Goal: Complete application form

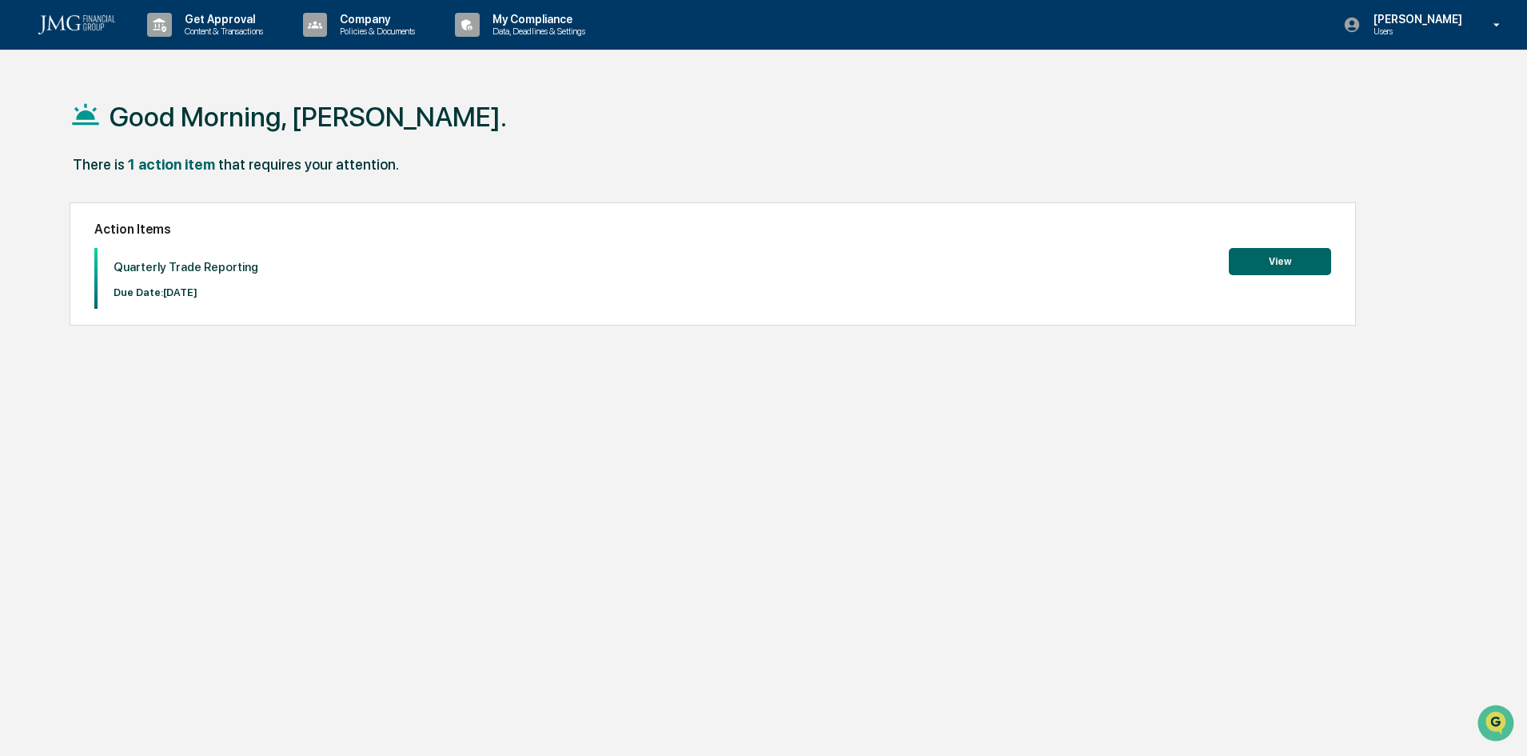
click at [1294, 263] on button "View" at bounding box center [1280, 261] width 102 height 27
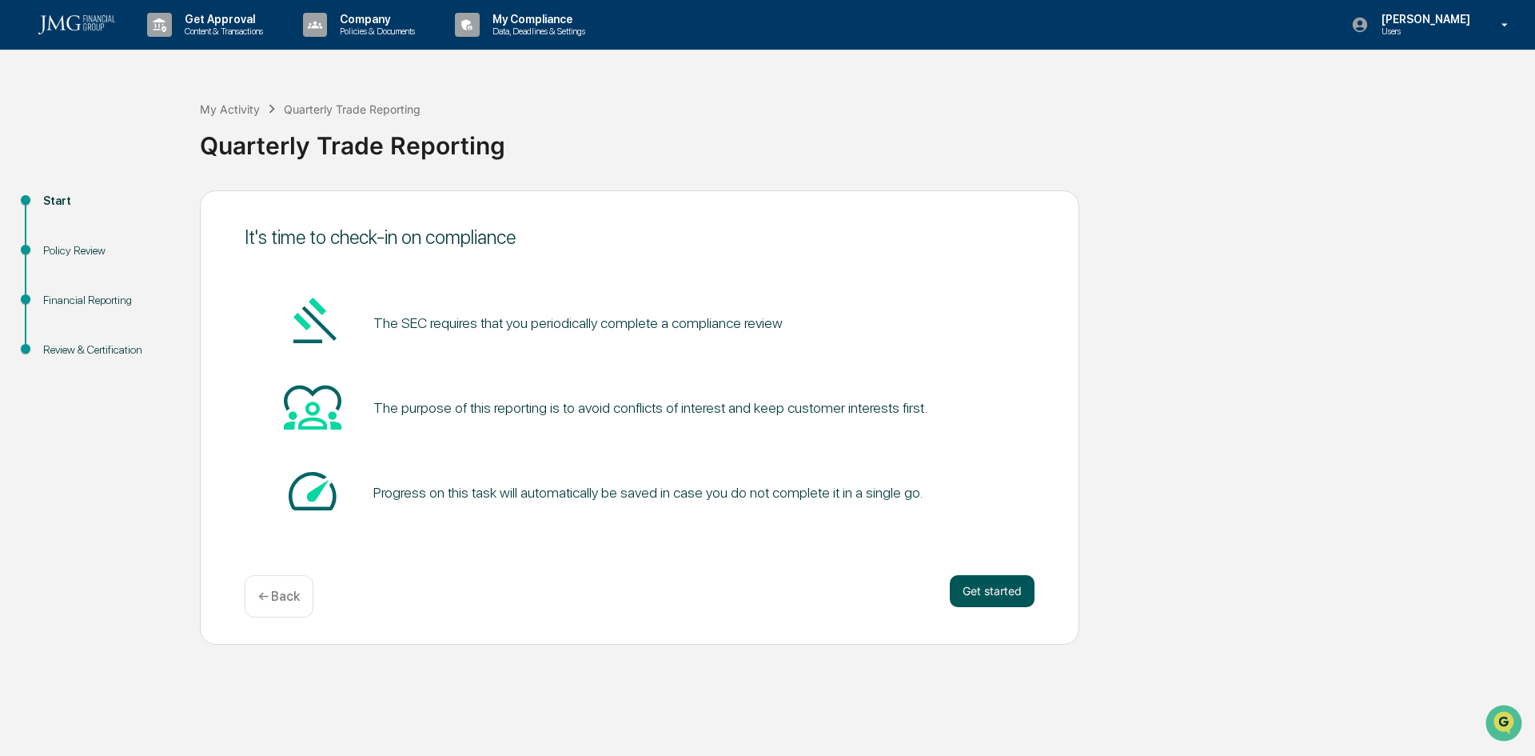
click at [978, 587] on button "Get started" at bounding box center [992, 591] width 85 height 32
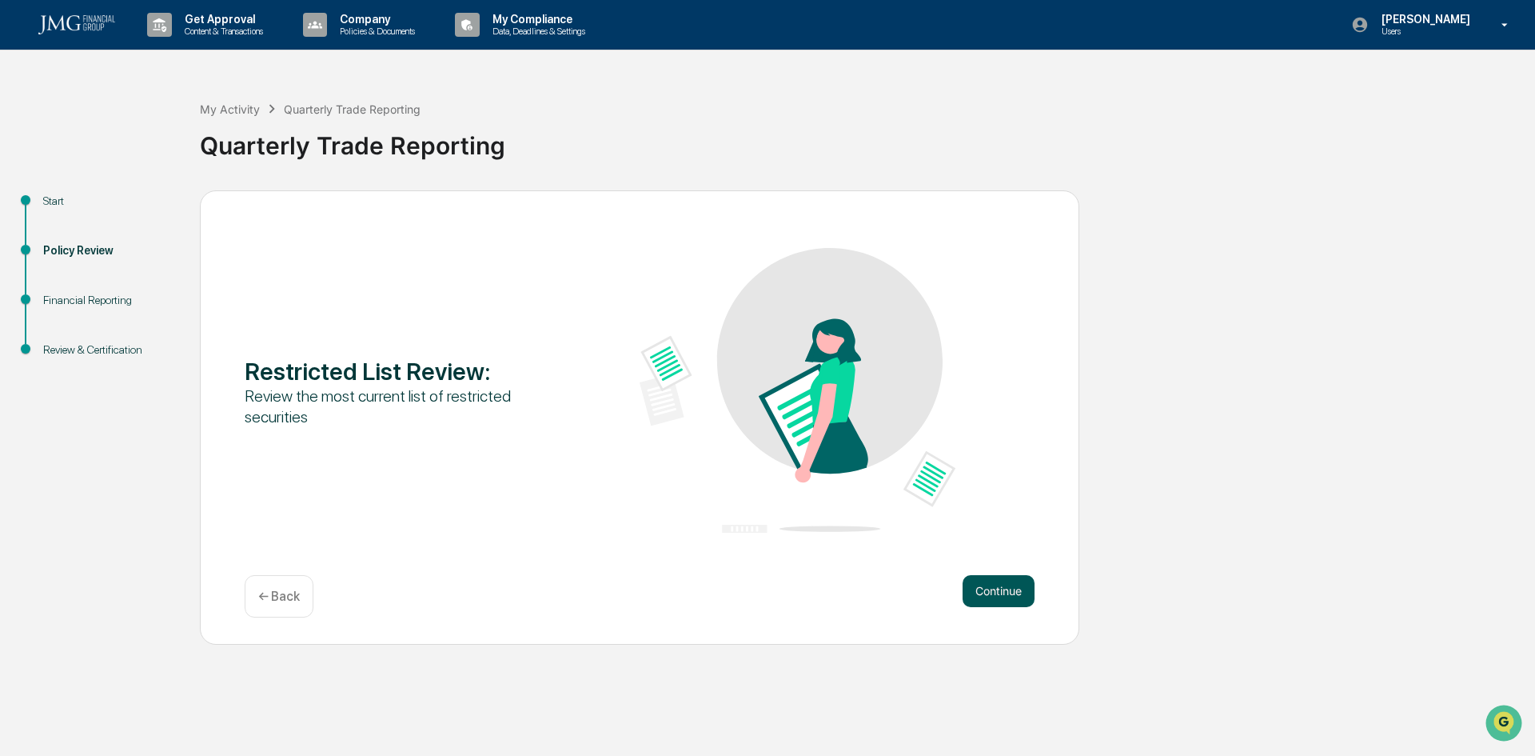
click at [1004, 593] on button "Continue" at bounding box center [999, 591] width 72 height 32
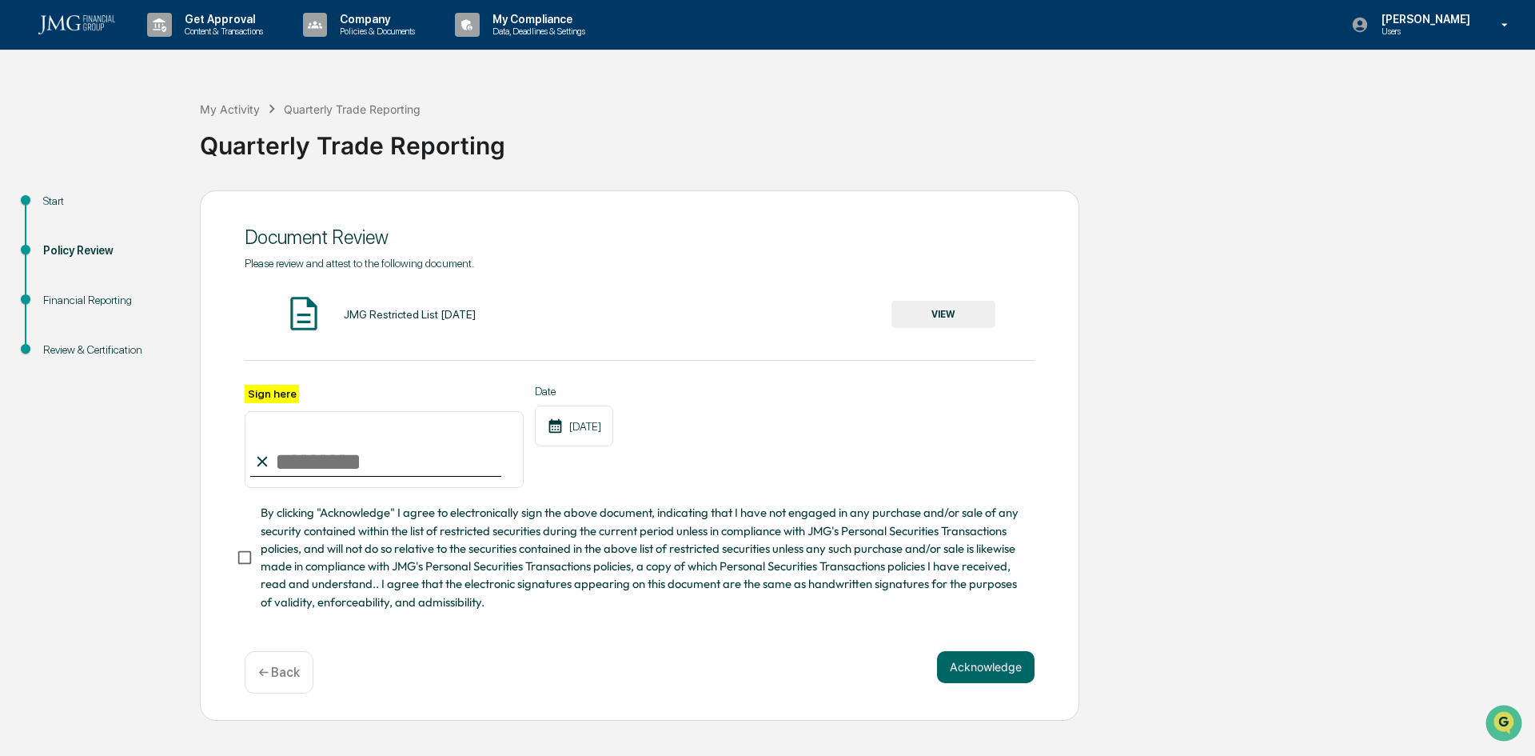
click at [289, 476] on input "Sign here" at bounding box center [384, 449] width 279 height 77
type input "**********"
click at [972, 667] on button "Acknowledge" at bounding box center [986, 667] width 98 height 32
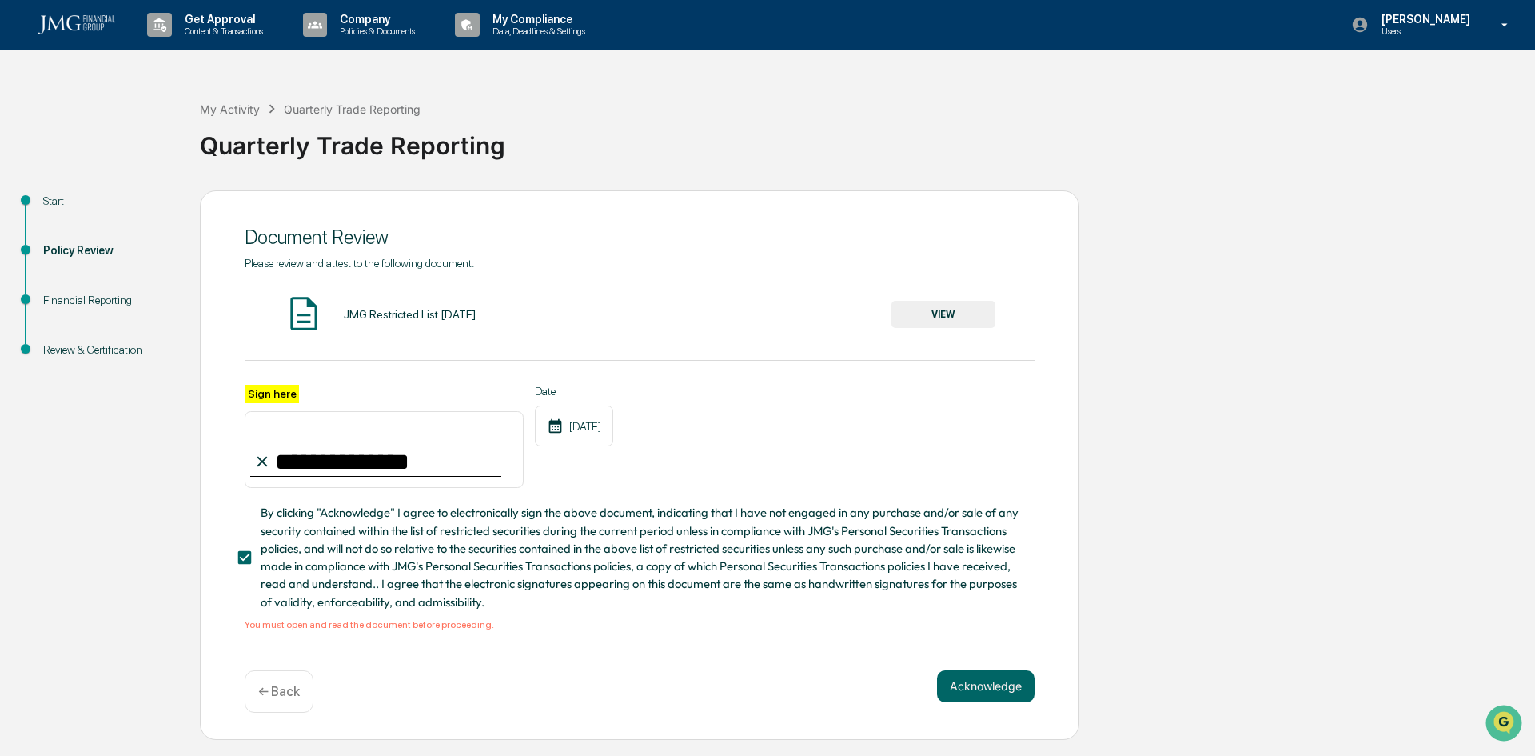
click at [919, 312] on button "VIEW" at bounding box center [944, 314] width 104 height 27
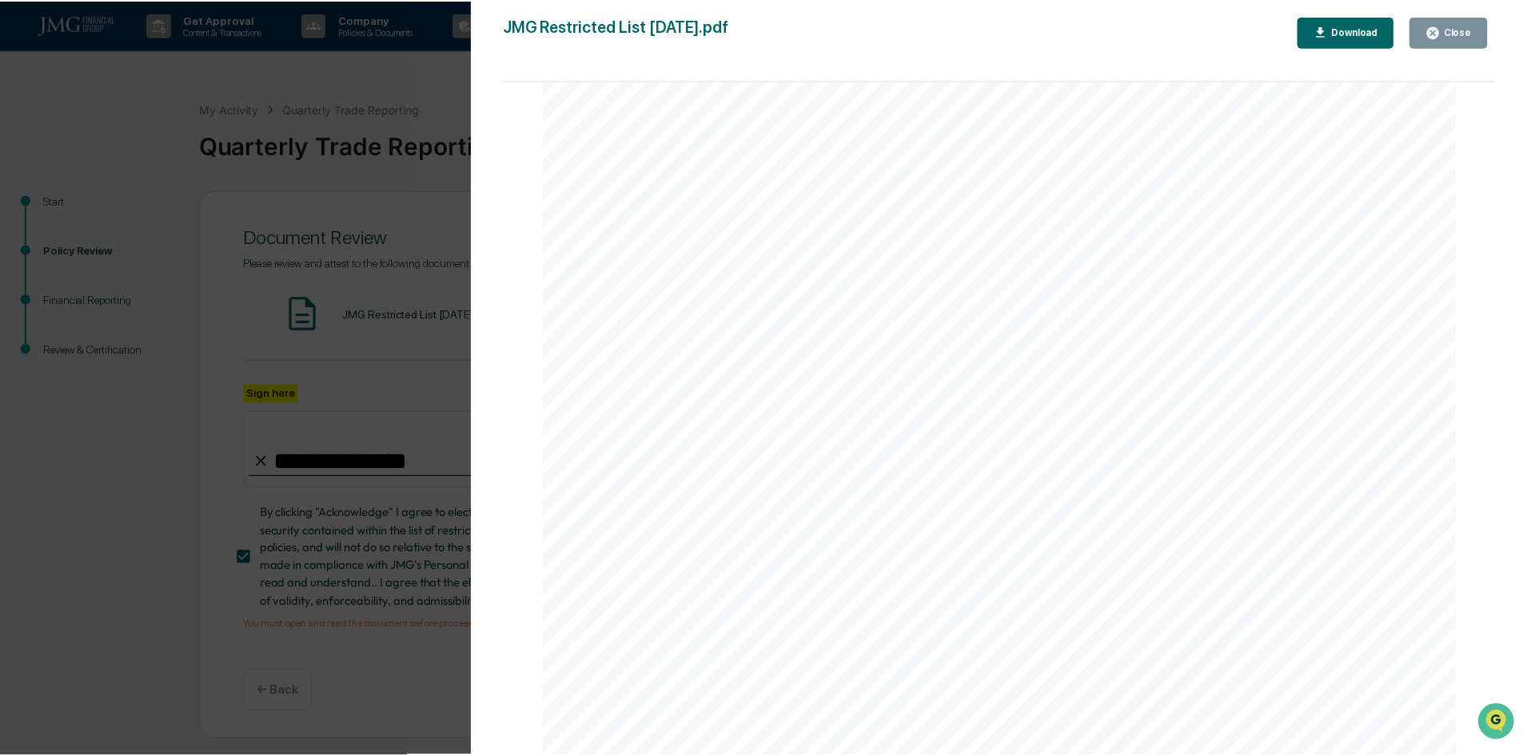
scroll to position [3030, 0]
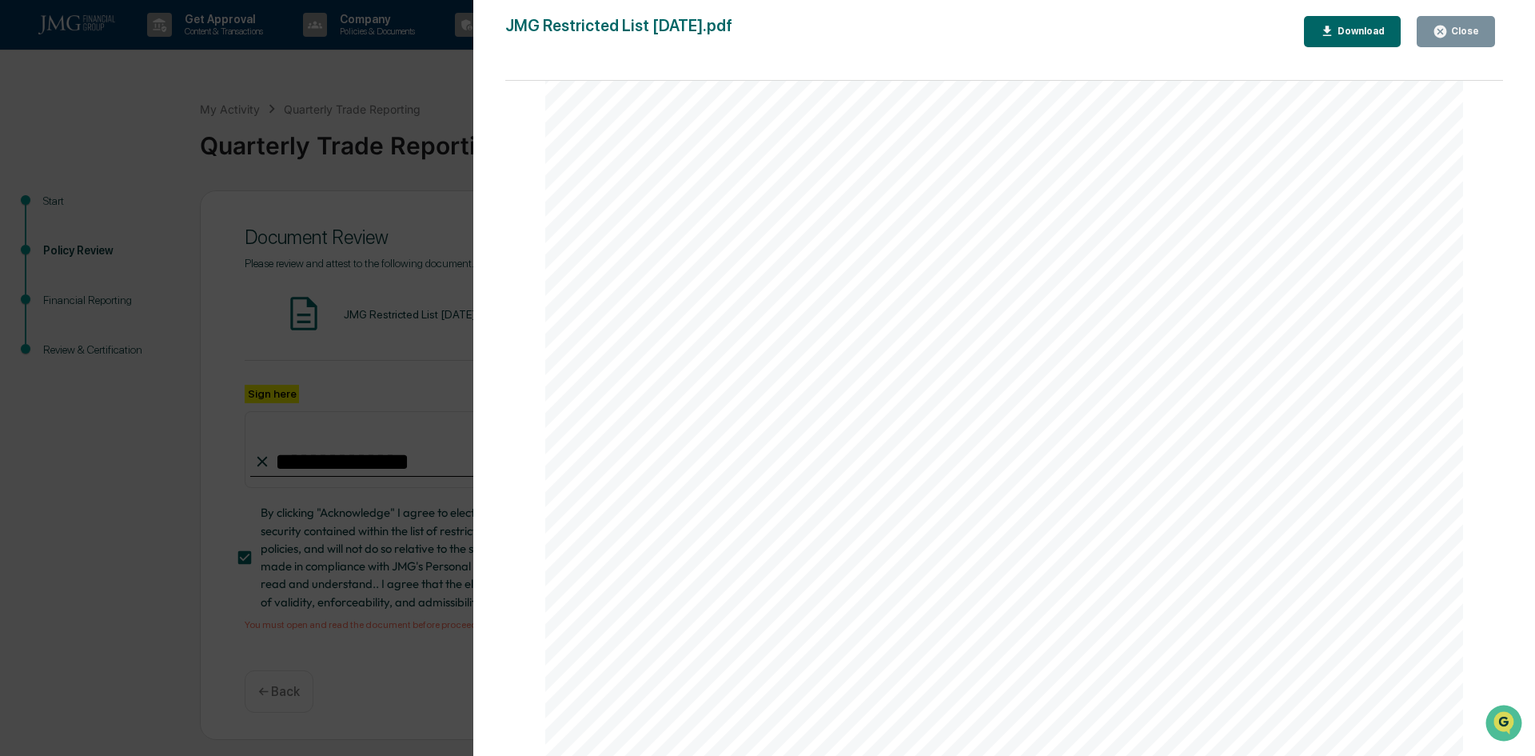
click at [1443, 30] on icon "button" at bounding box center [1440, 31] width 15 height 15
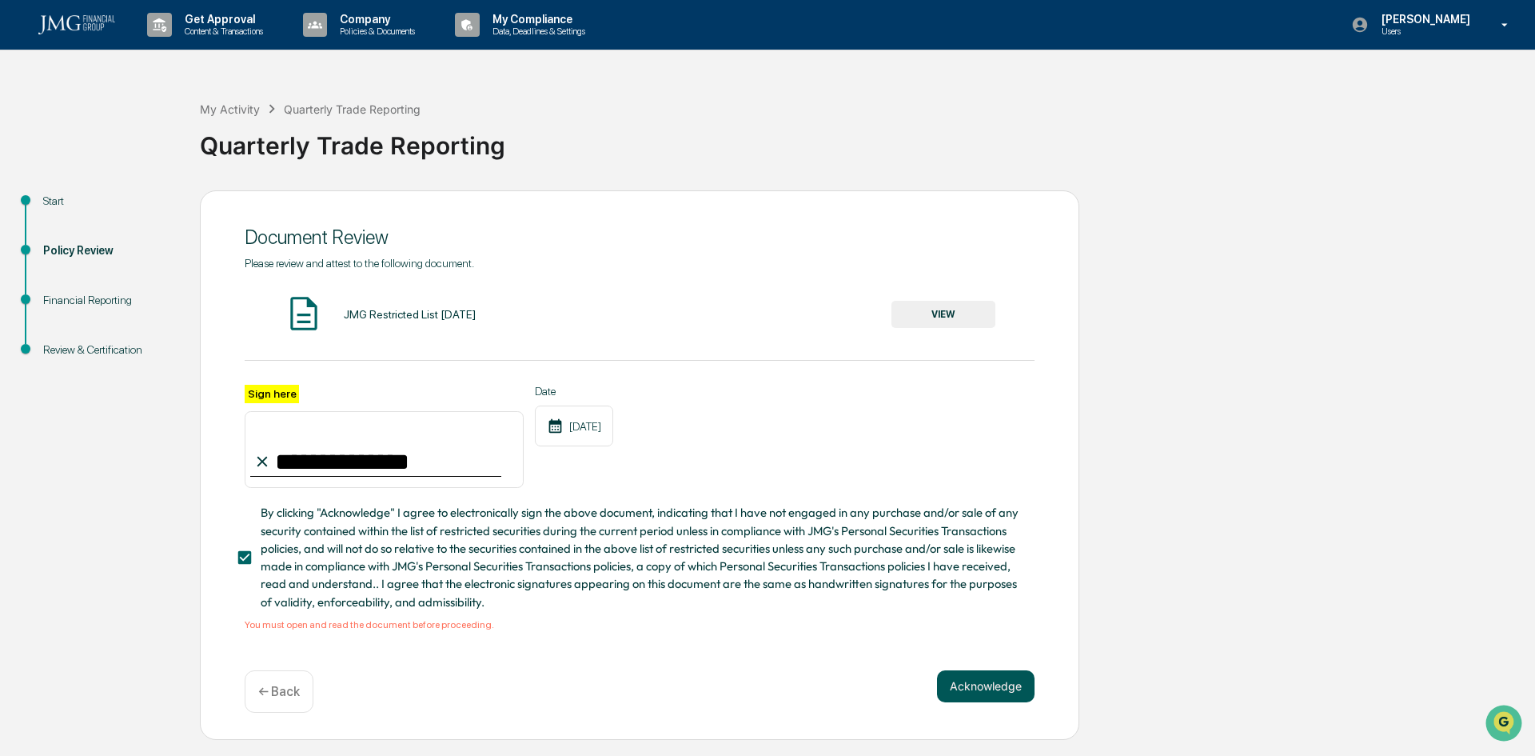
click at [976, 689] on button "Acknowledge" at bounding box center [986, 686] width 98 height 32
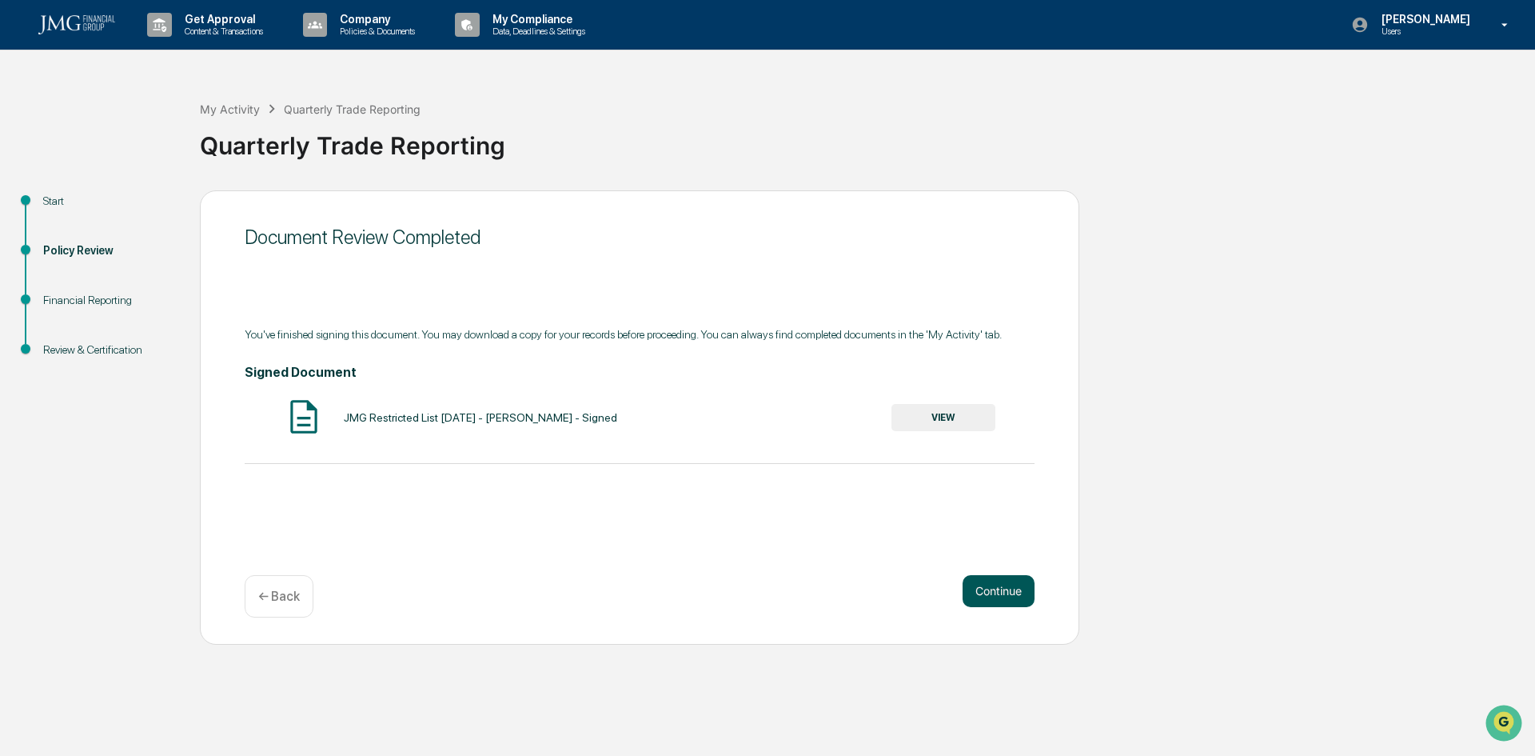
click at [989, 593] on button "Continue" at bounding box center [999, 591] width 72 height 32
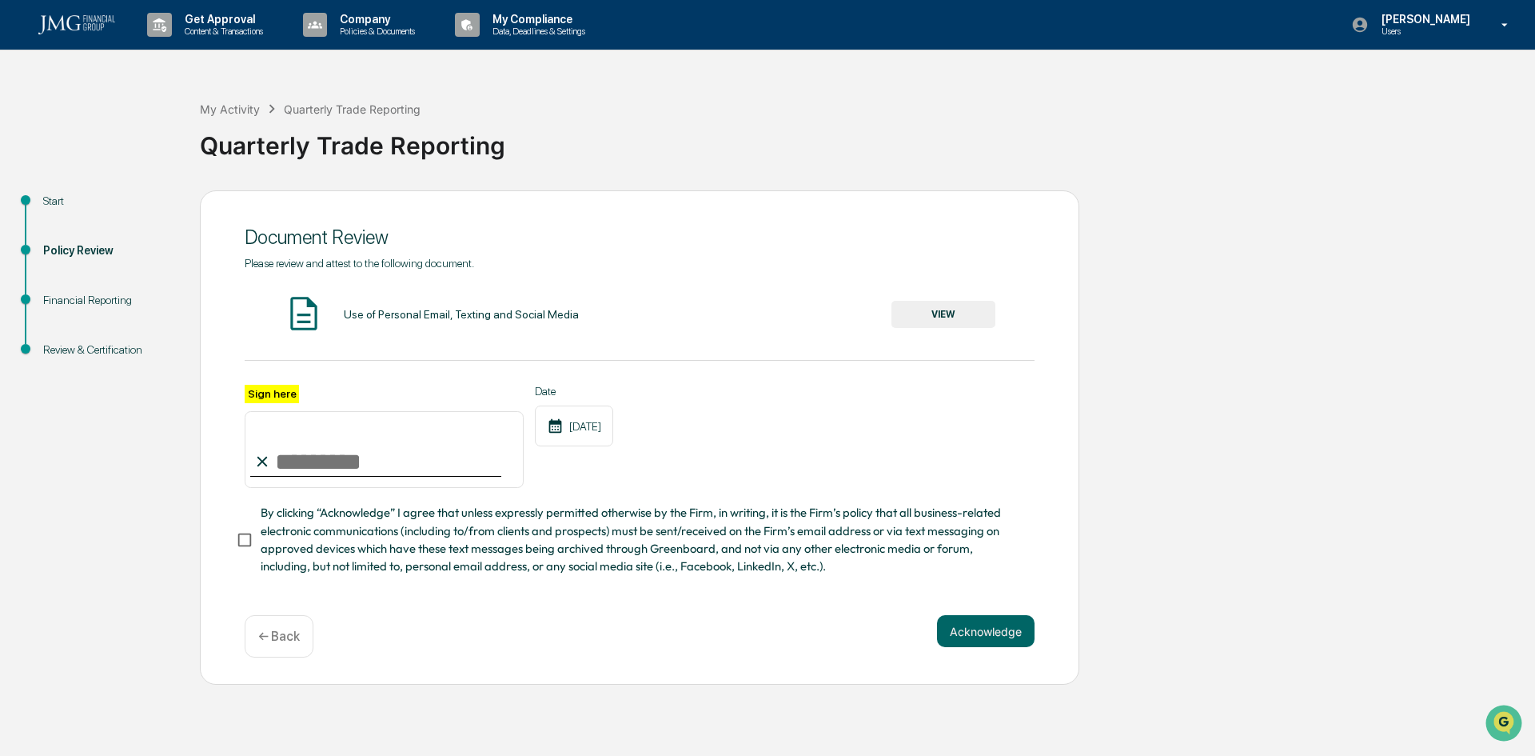
click at [939, 312] on button "VIEW" at bounding box center [944, 314] width 104 height 27
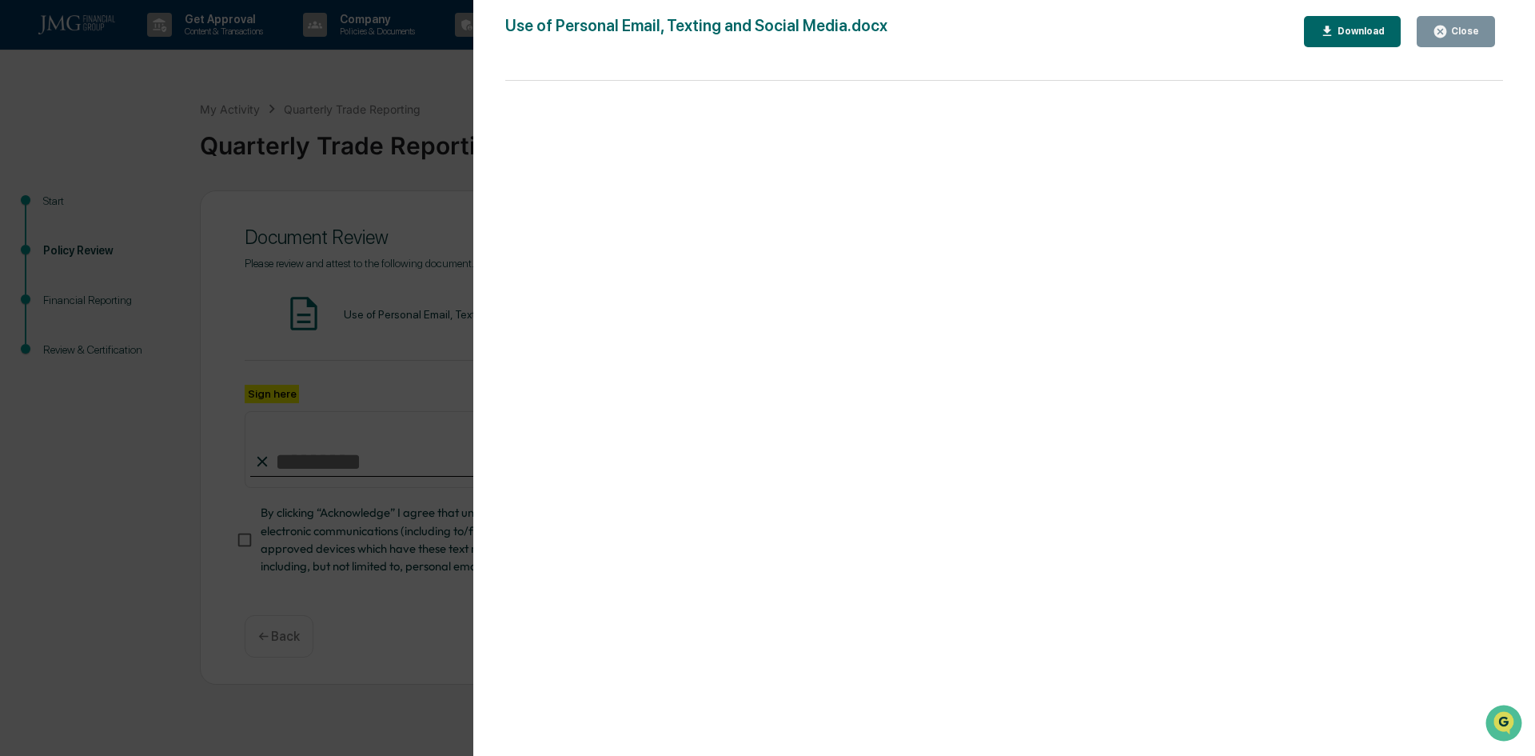
click at [1447, 33] on icon "button" at bounding box center [1441, 32] width 12 height 12
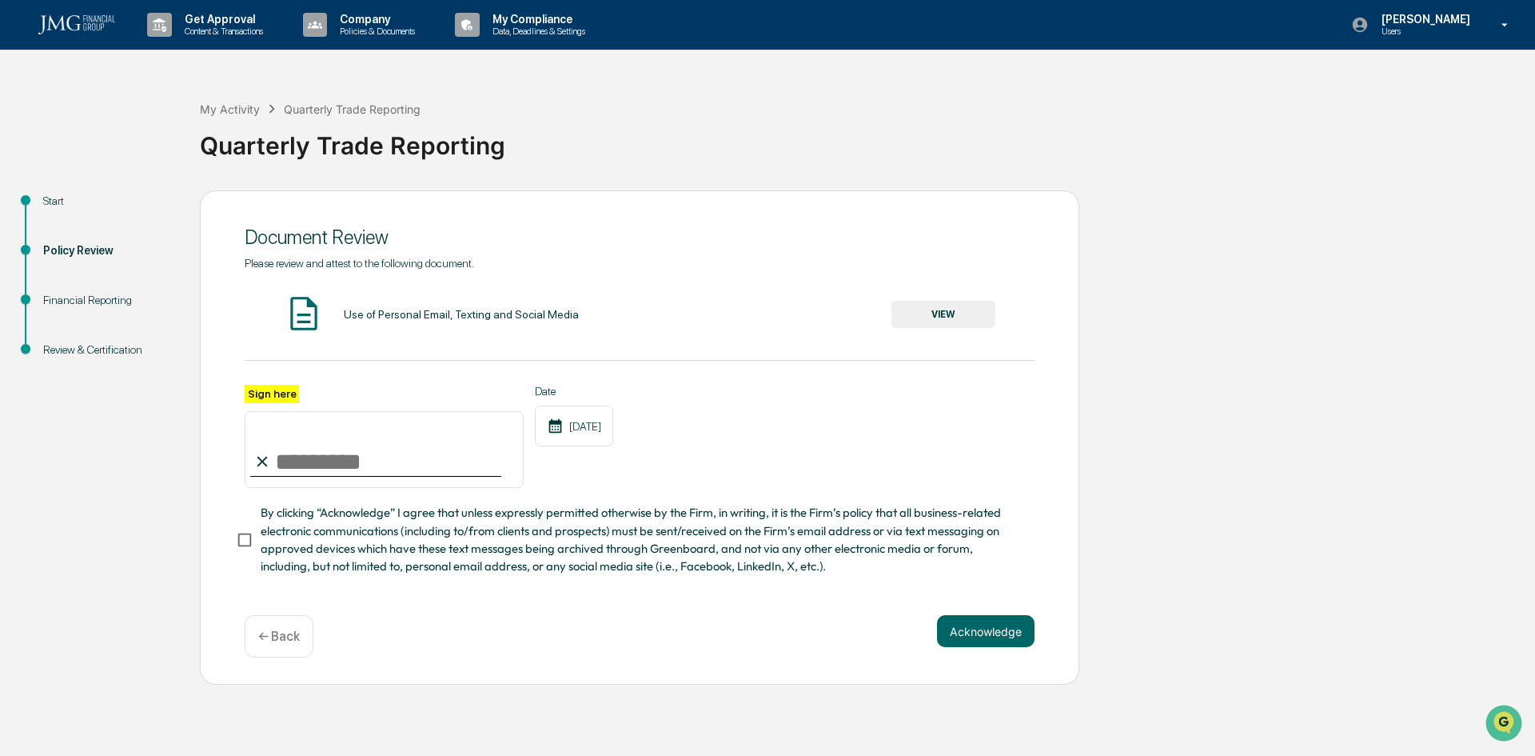
click at [281, 464] on input "Sign here" at bounding box center [384, 449] width 279 height 77
type input "**********"
click at [962, 640] on button "Acknowledge" at bounding box center [986, 631] width 98 height 32
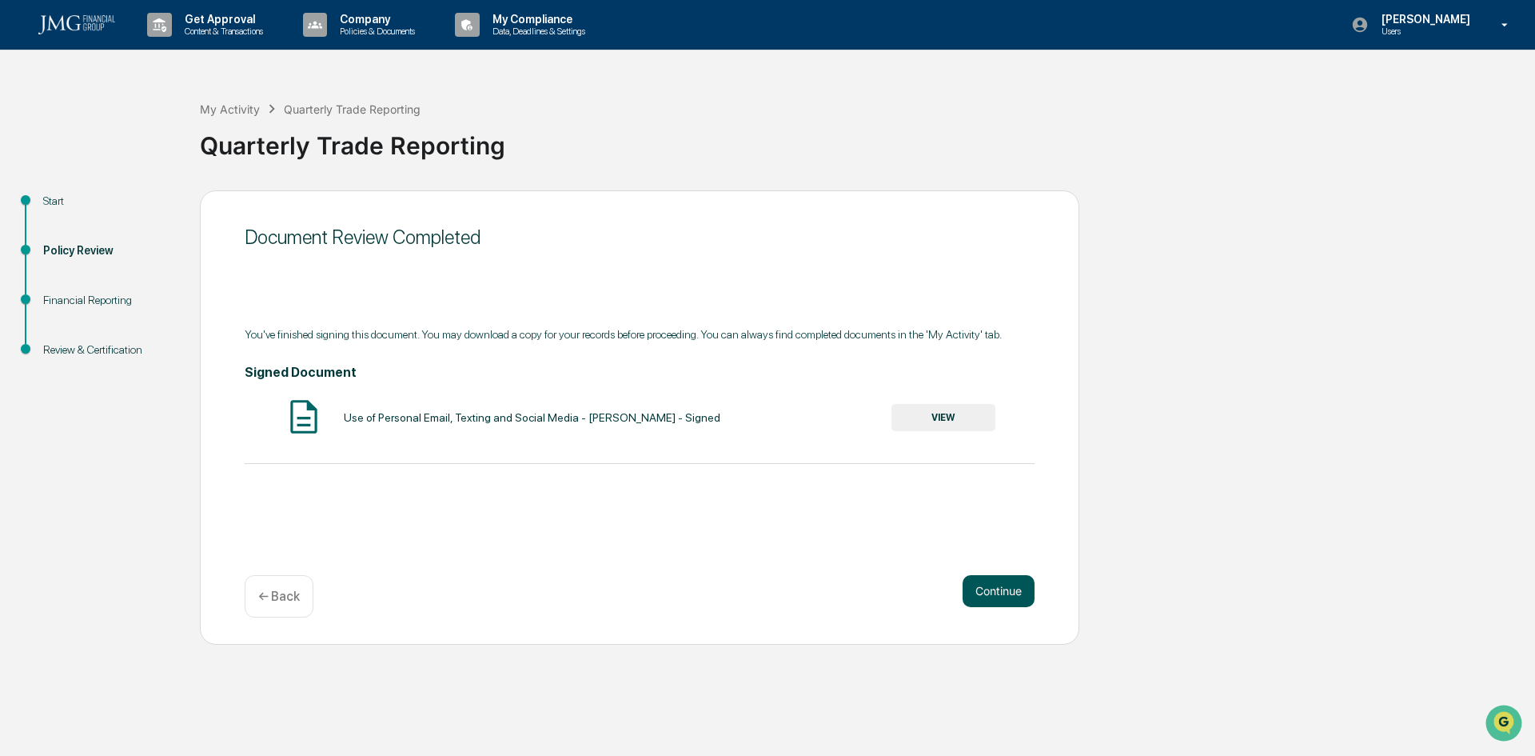
click at [995, 592] on button "Continue" at bounding box center [999, 591] width 72 height 32
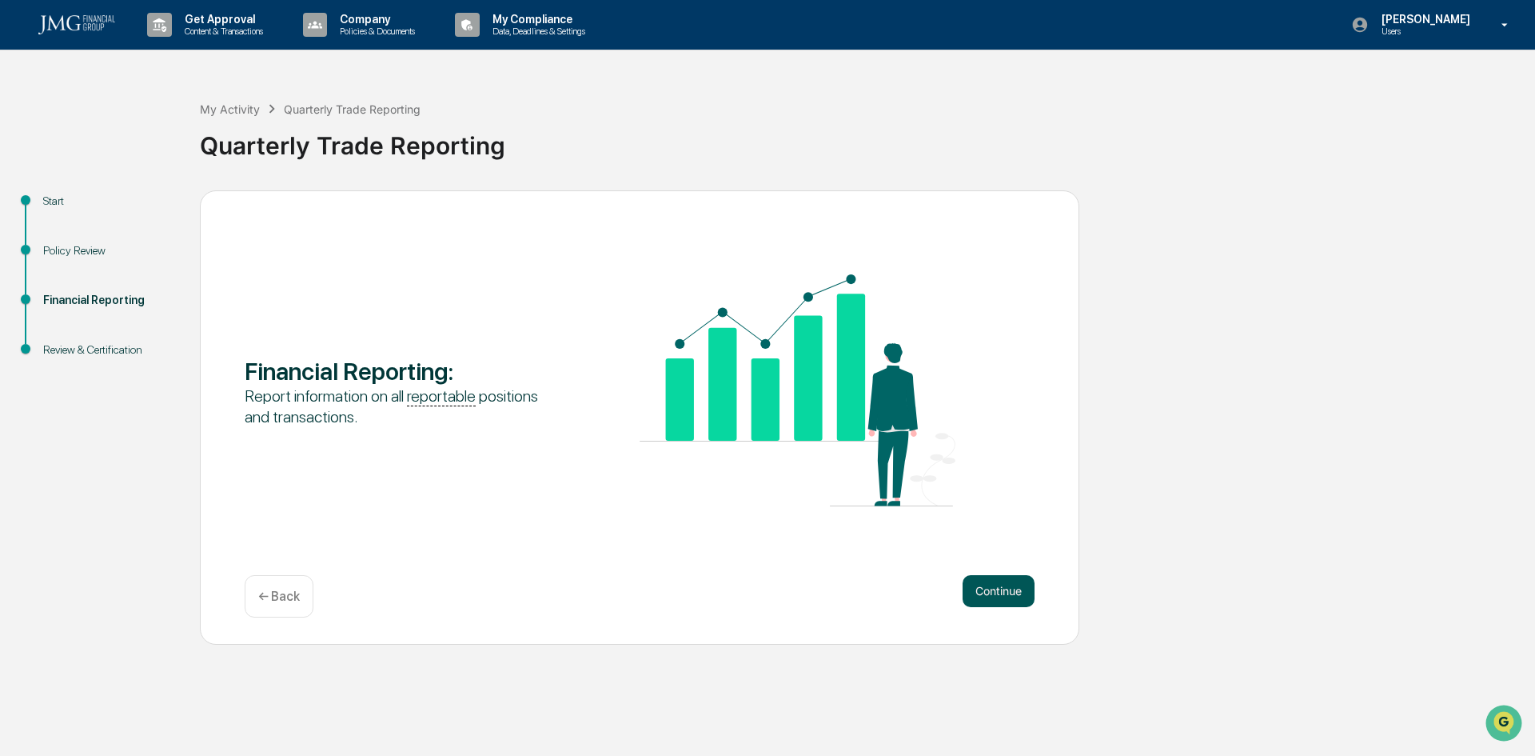
click at [1008, 597] on button "Continue" at bounding box center [999, 591] width 72 height 32
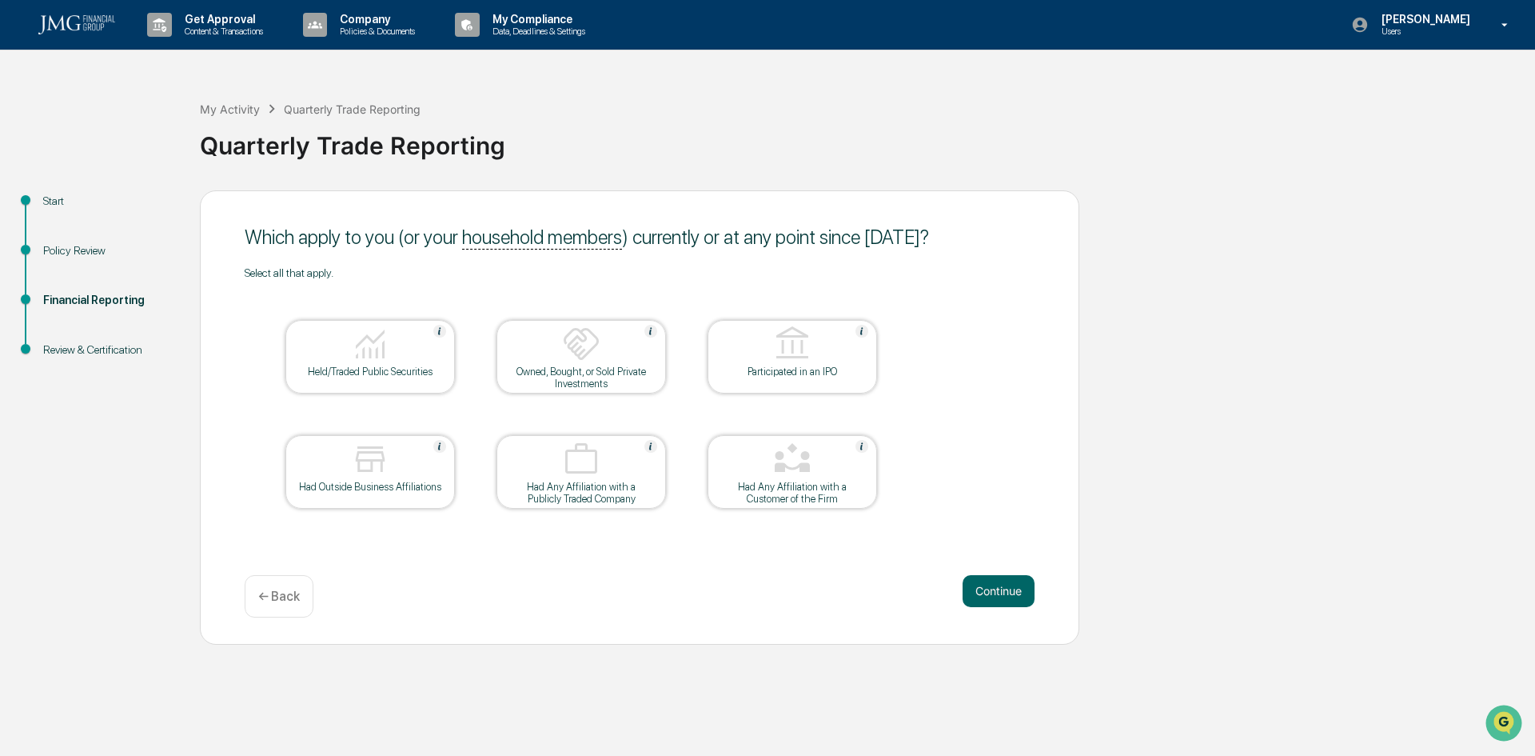
click at [376, 349] on img at bounding box center [370, 344] width 38 height 38
click at [1014, 593] on button "Continue" at bounding box center [999, 591] width 72 height 32
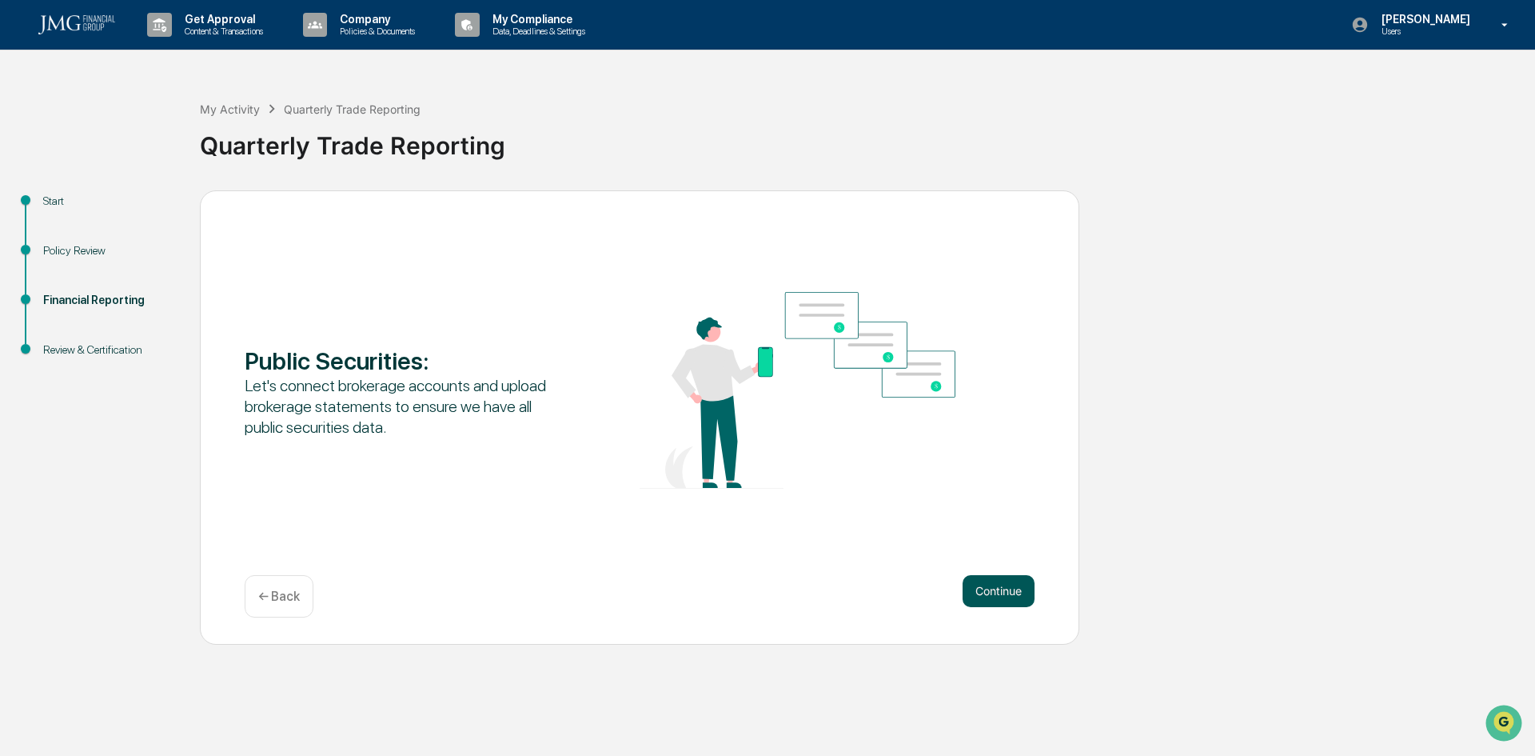
click at [994, 592] on button "Continue" at bounding box center [999, 591] width 72 height 32
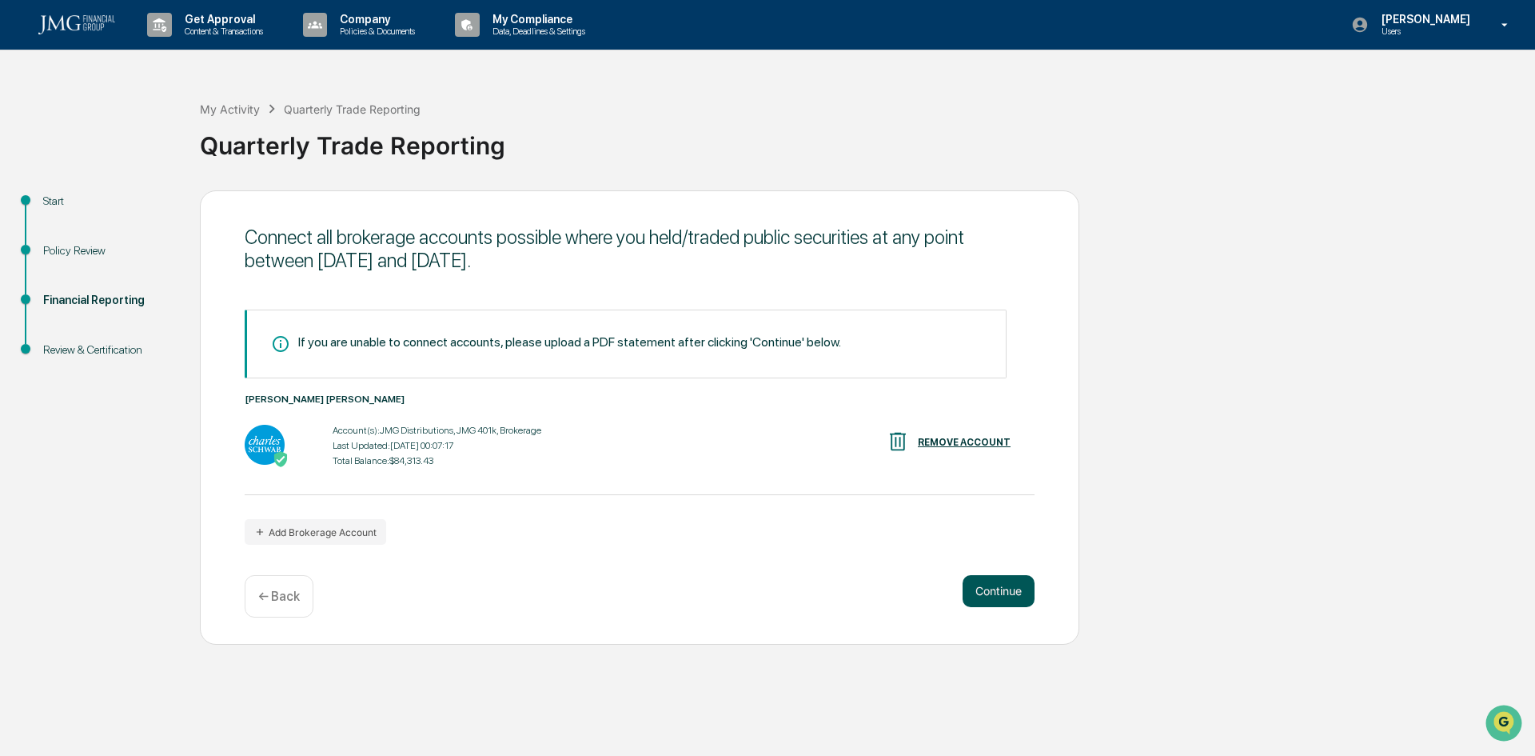
click at [998, 593] on button "Continue" at bounding box center [999, 591] width 72 height 32
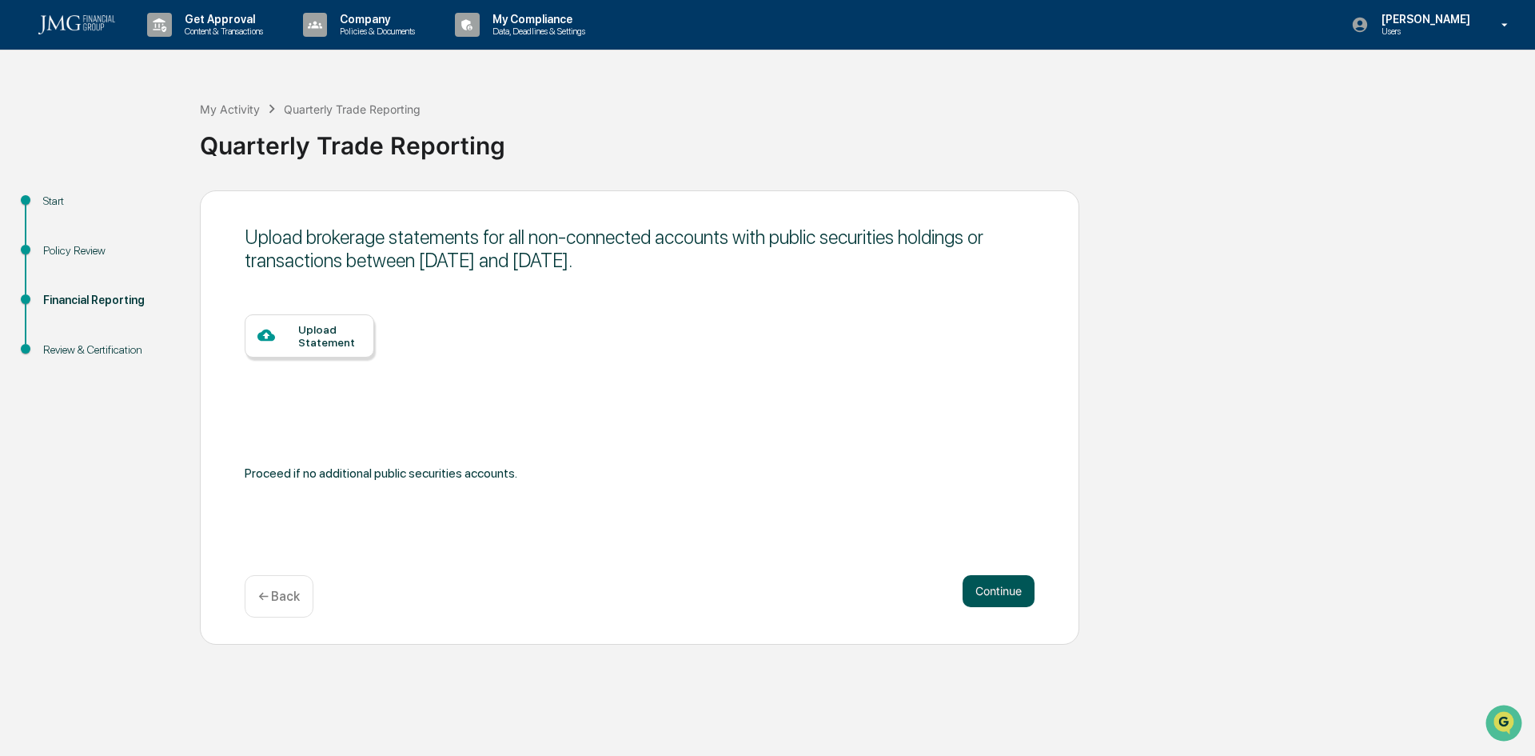
click at [988, 594] on button "Continue" at bounding box center [999, 591] width 72 height 32
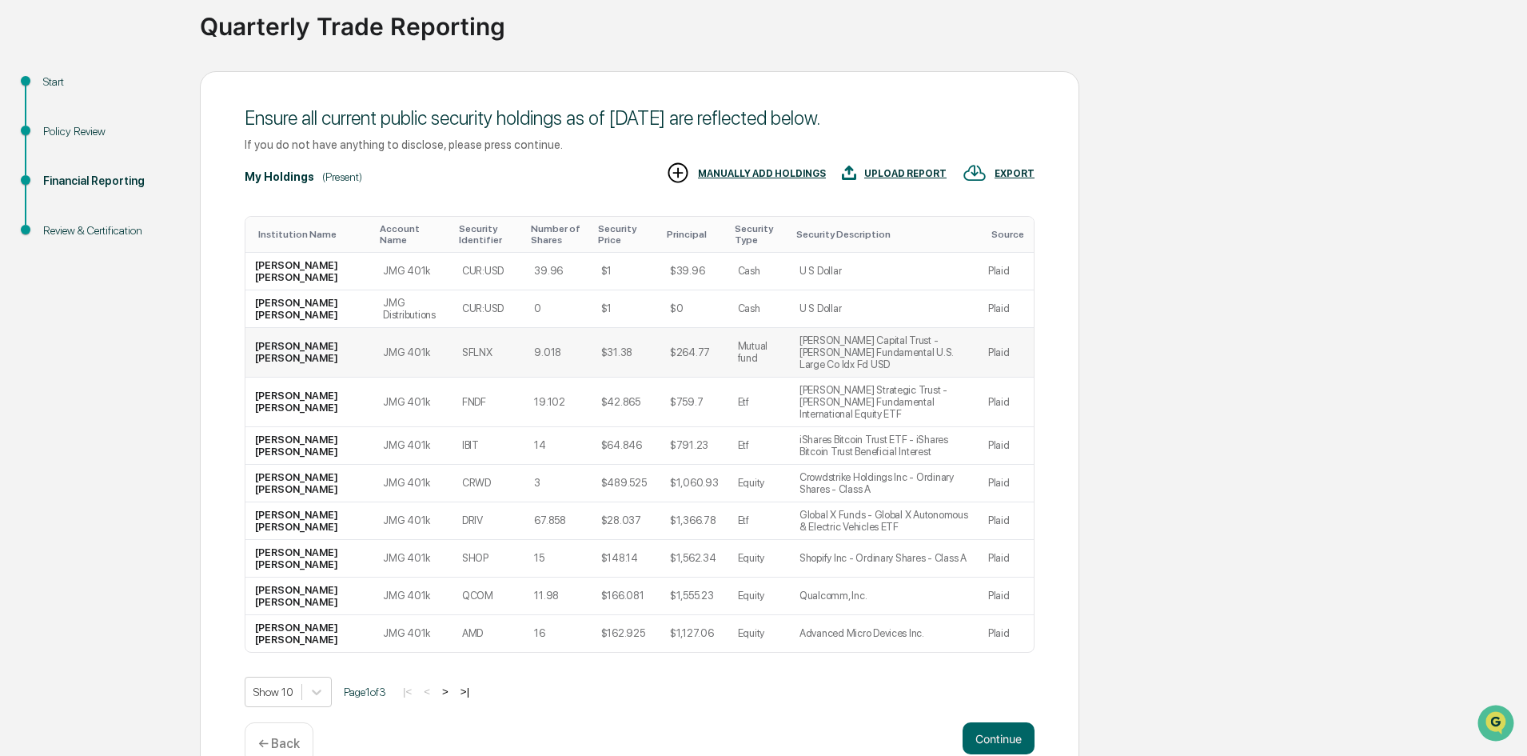
scroll to position [131, 0]
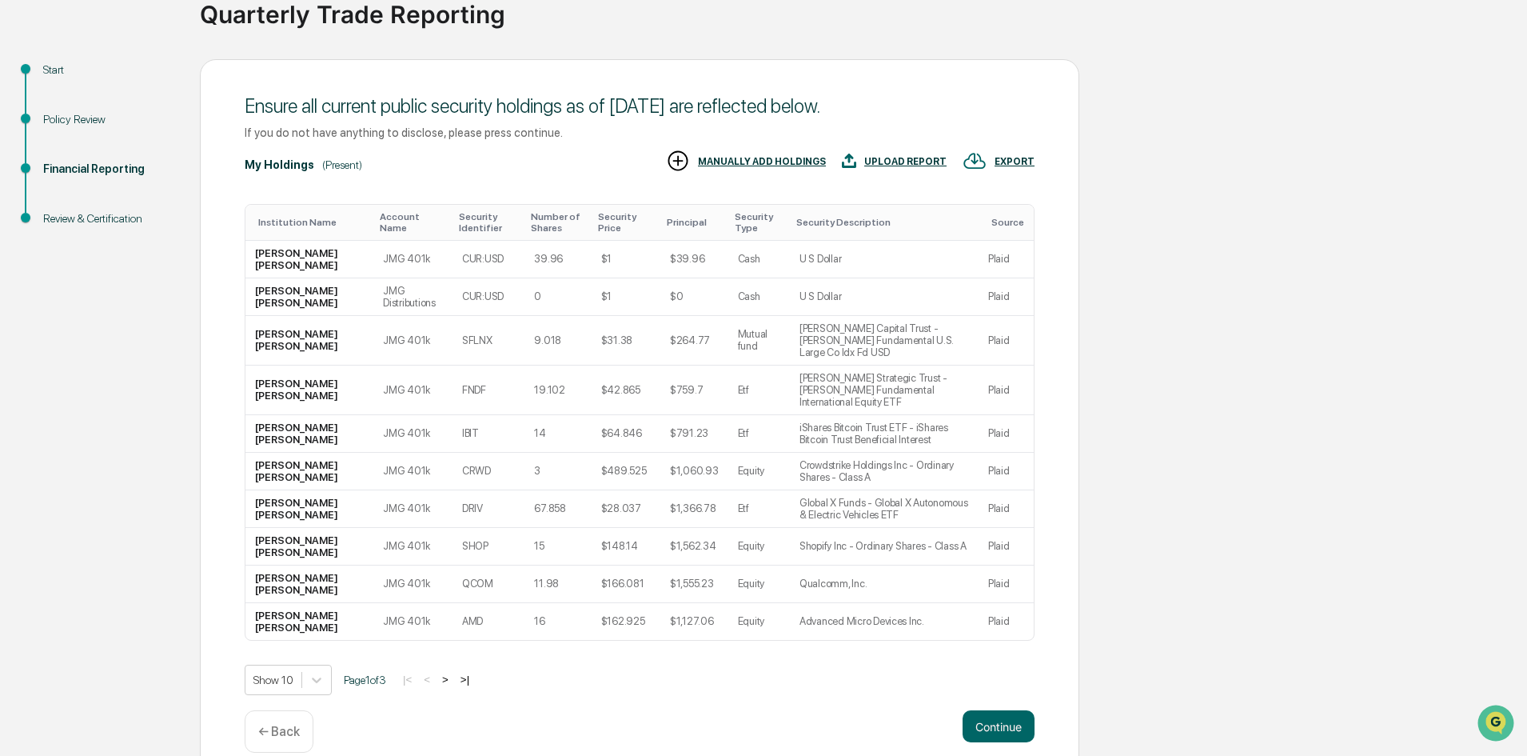
click at [453, 673] on button ">" at bounding box center [445, 680] width 16 height 14
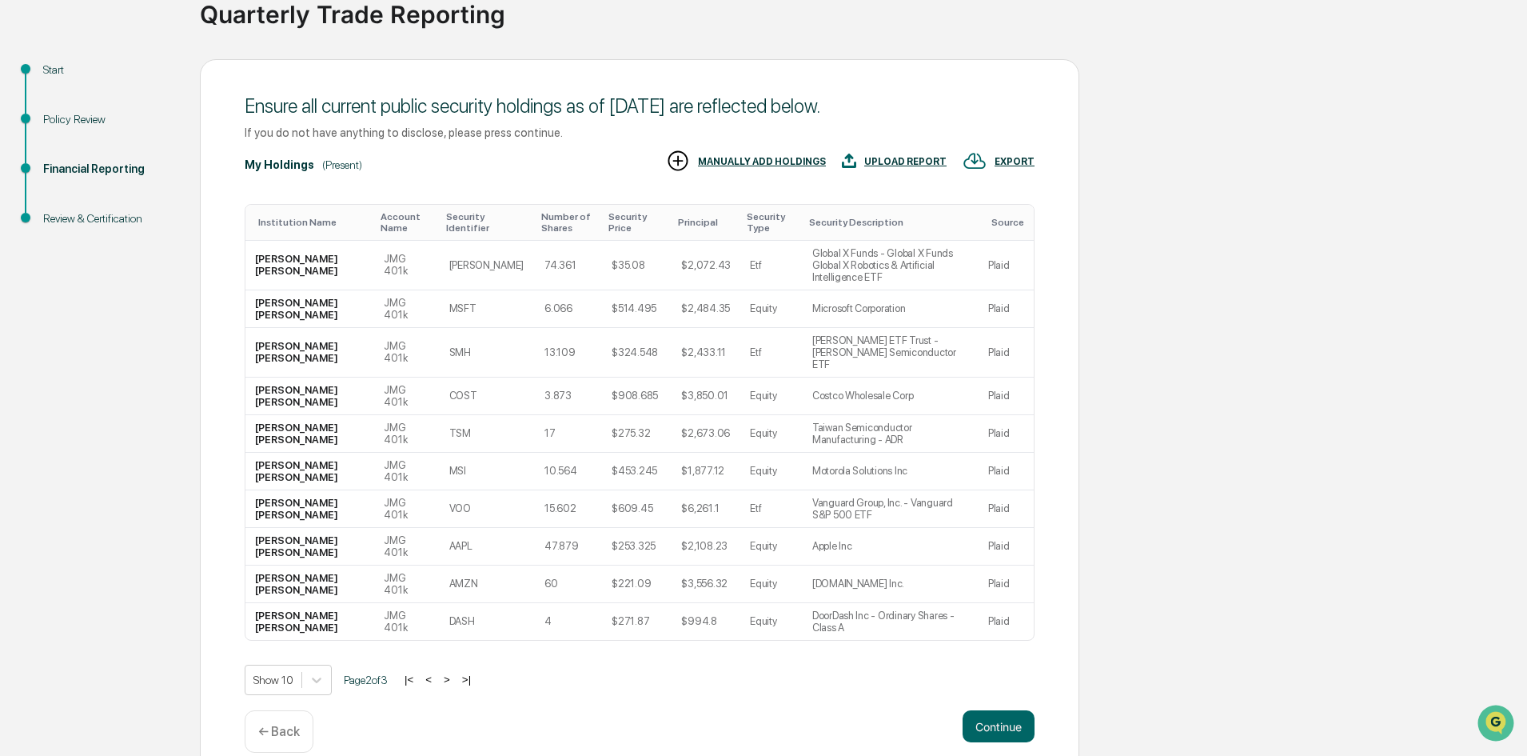
click at [455, 673] on button ">" at bounding box center [447, 680] width 16 height 14
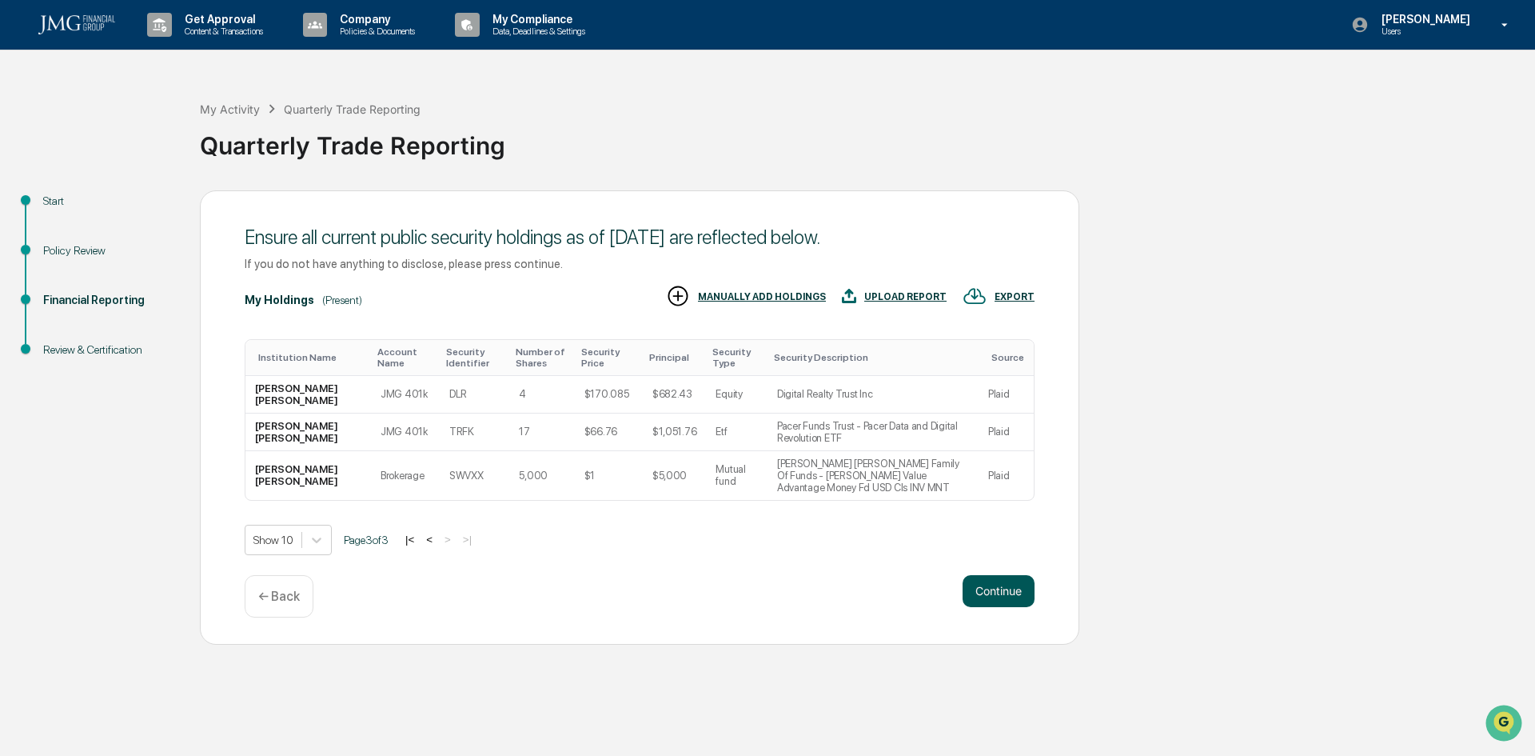
click at [994, 596] on button "Continue" at bounding box center [999, 591] width 72 height 32
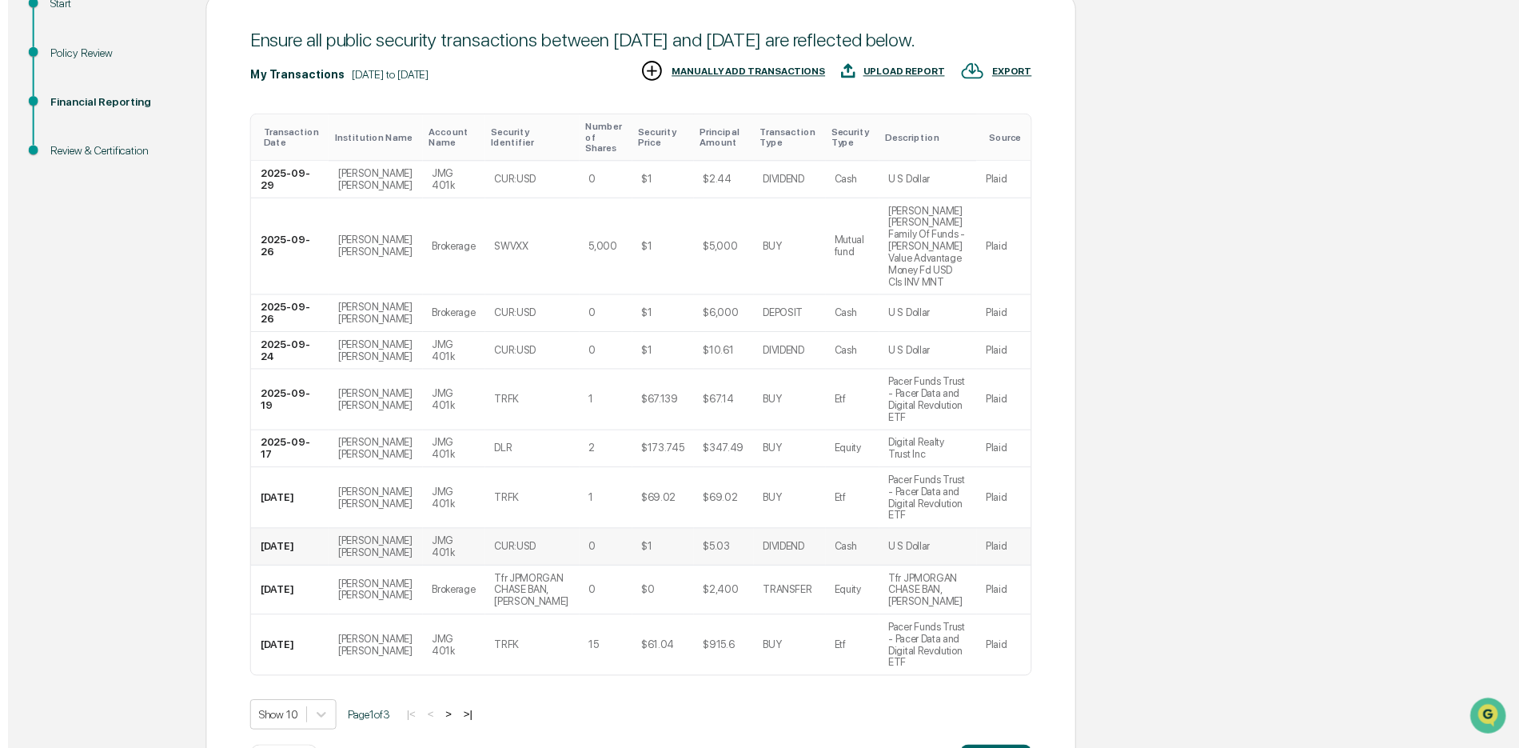
scroll to position [215, 0]
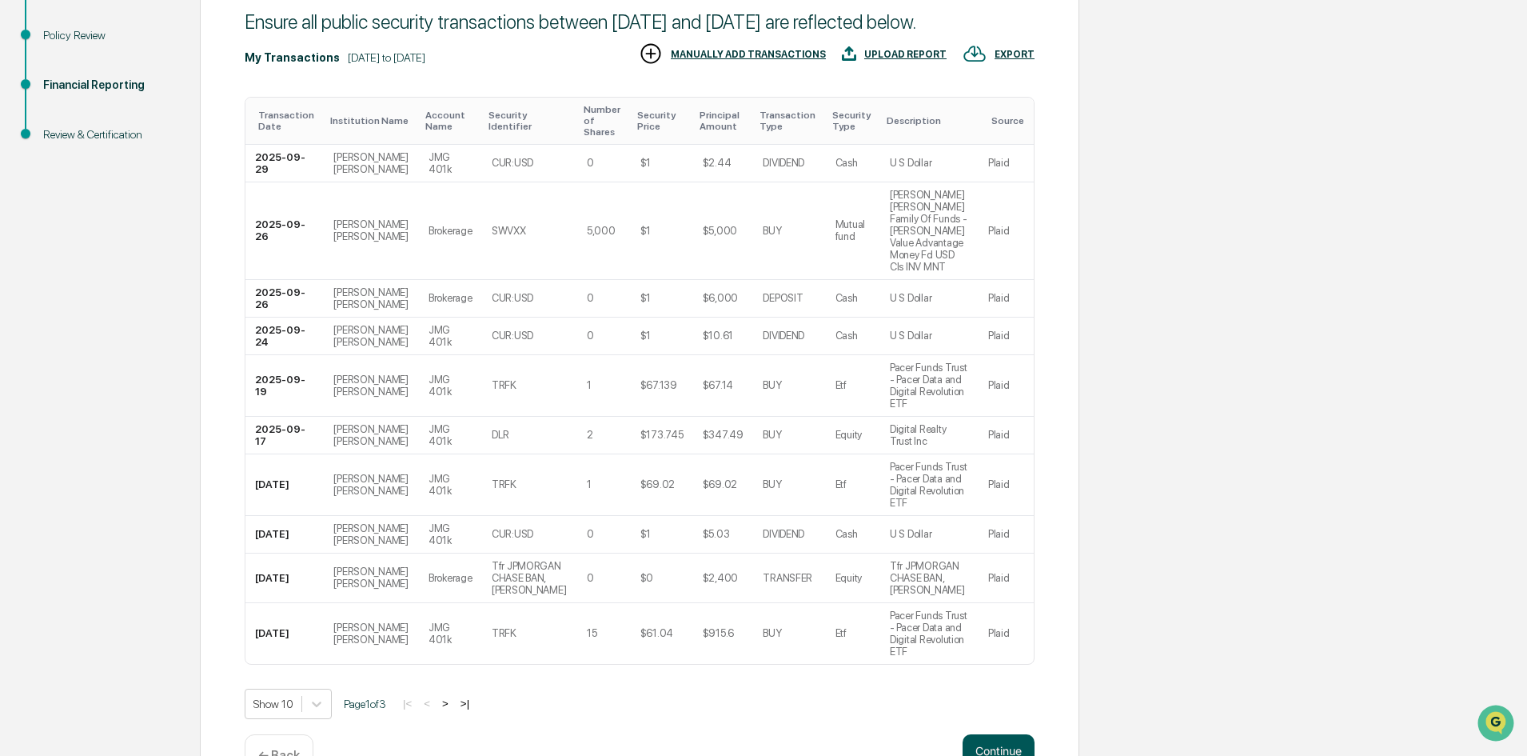
click at [1013, 734] on button "Continue" at bounding box center [999, 750] width 72 height 32
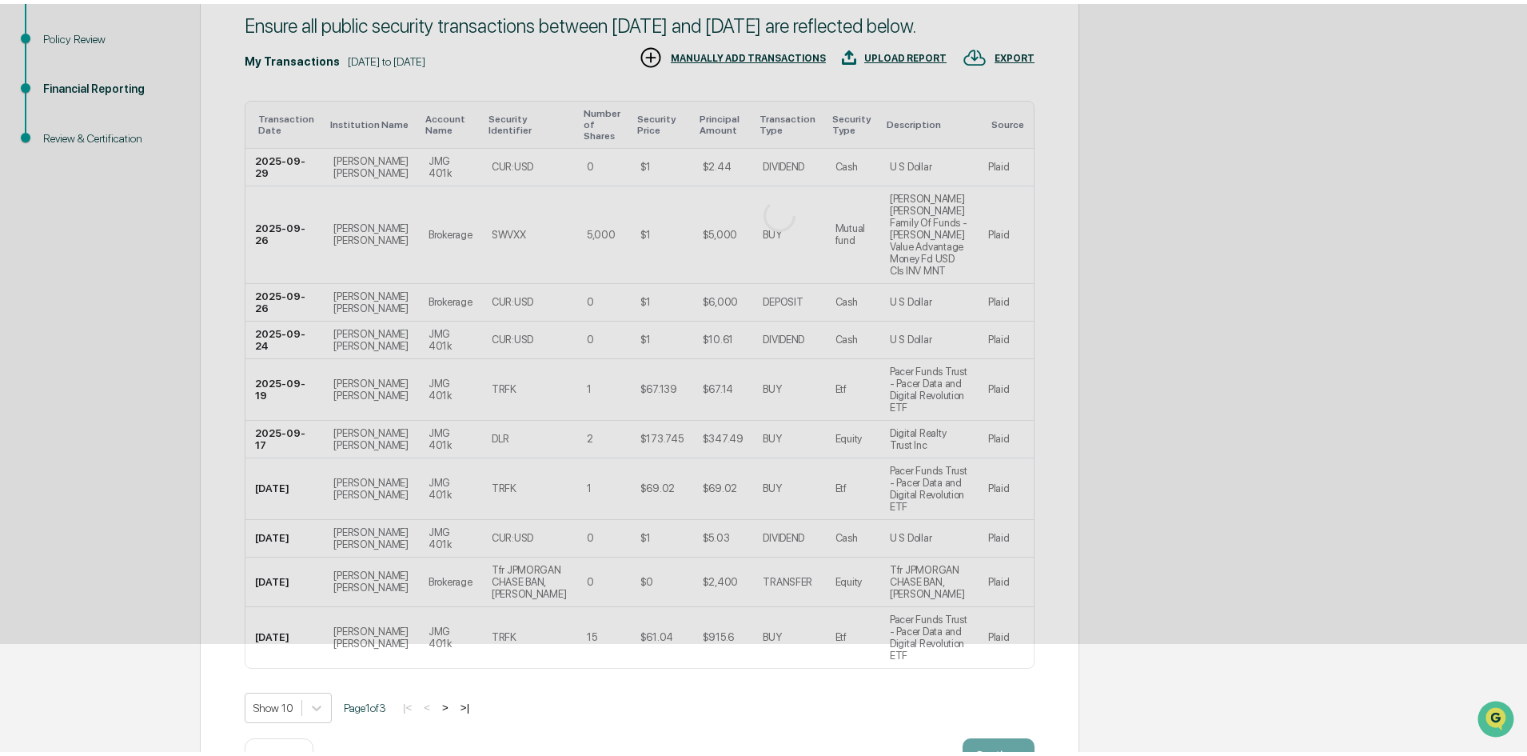
scroll to position [0, 0]
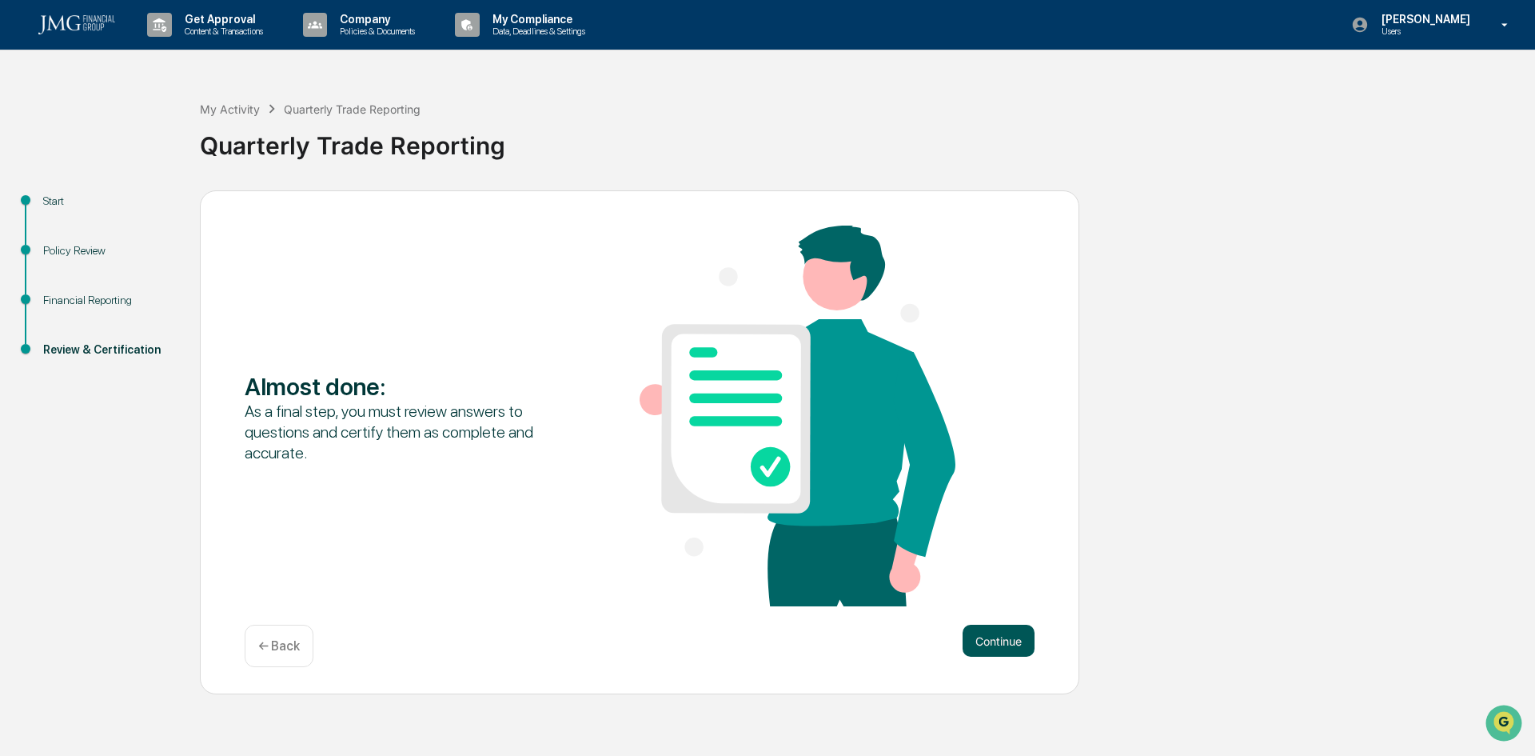
click at [984, 636] on button "Continue" at bounding box center [999, 641] width 72 height 32
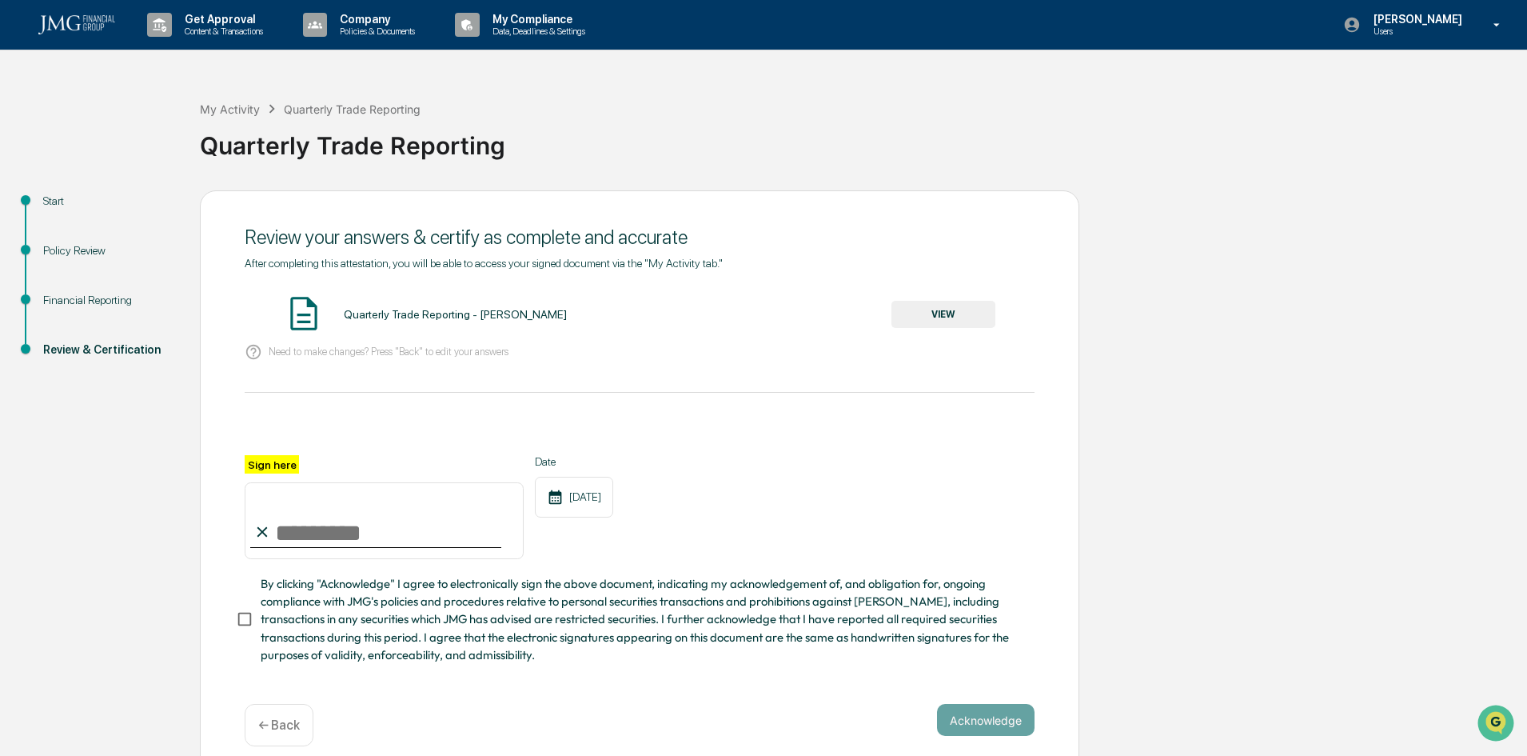
click at [935, 317] on button "VIEW" at bounding box center [944, 314] width 104 height 27
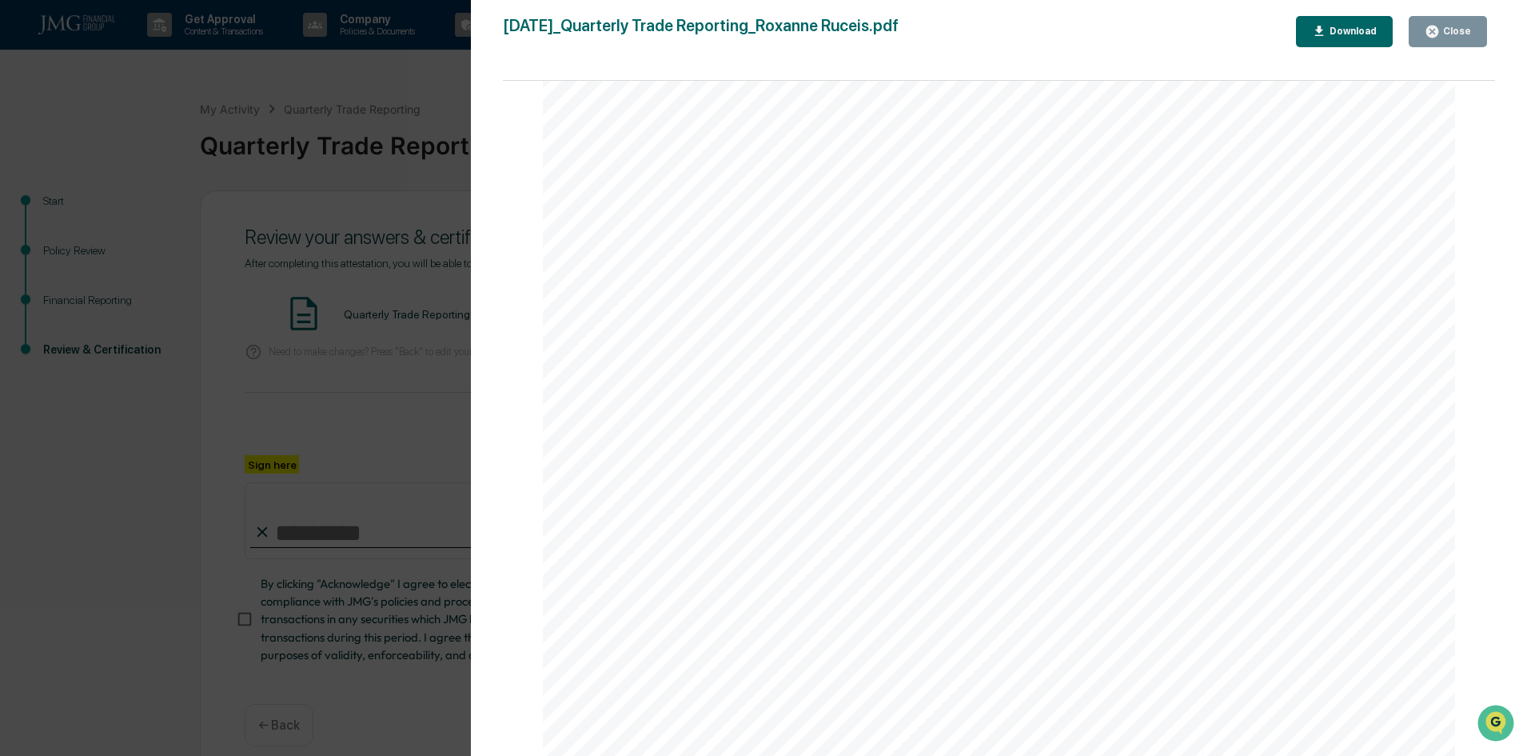
scroll to position [4683, 0]
click at [1440, 26] on icon "button" at bounding box center [1432, 31] width 15 height 15
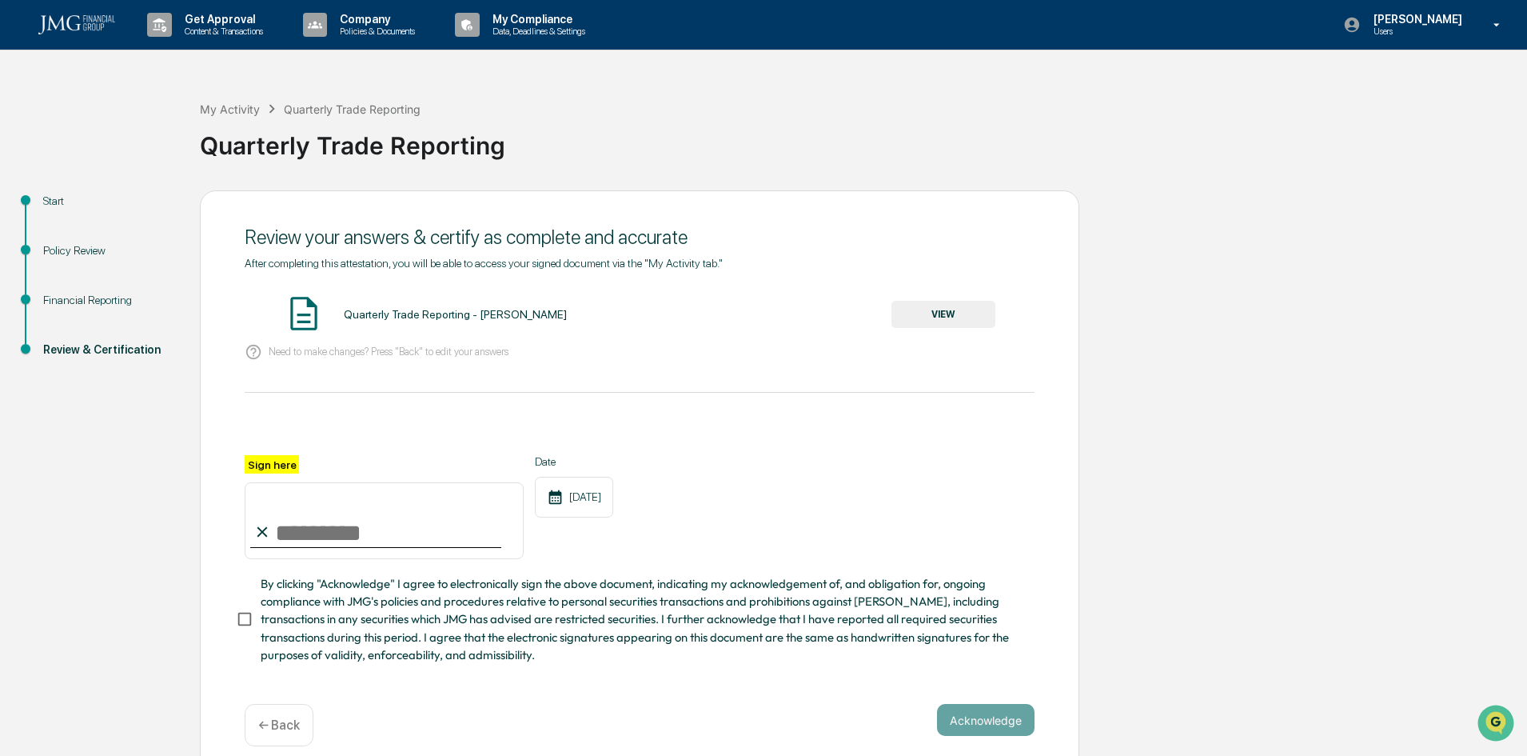
click at [299, 539] on input "Sign here" at bounding box center [384, 520] width 279 height 77
type input "**********"
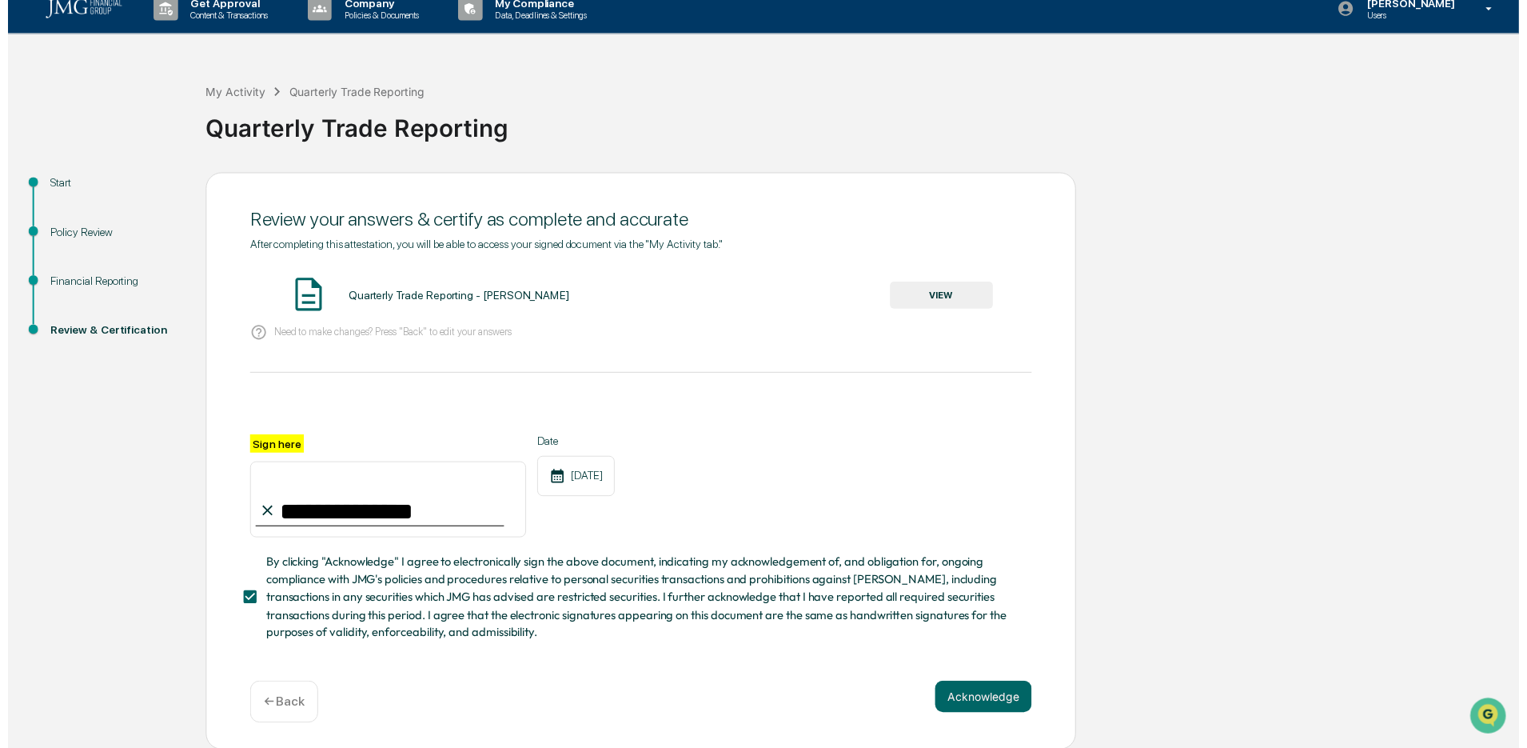
scroll to position [22, 0]
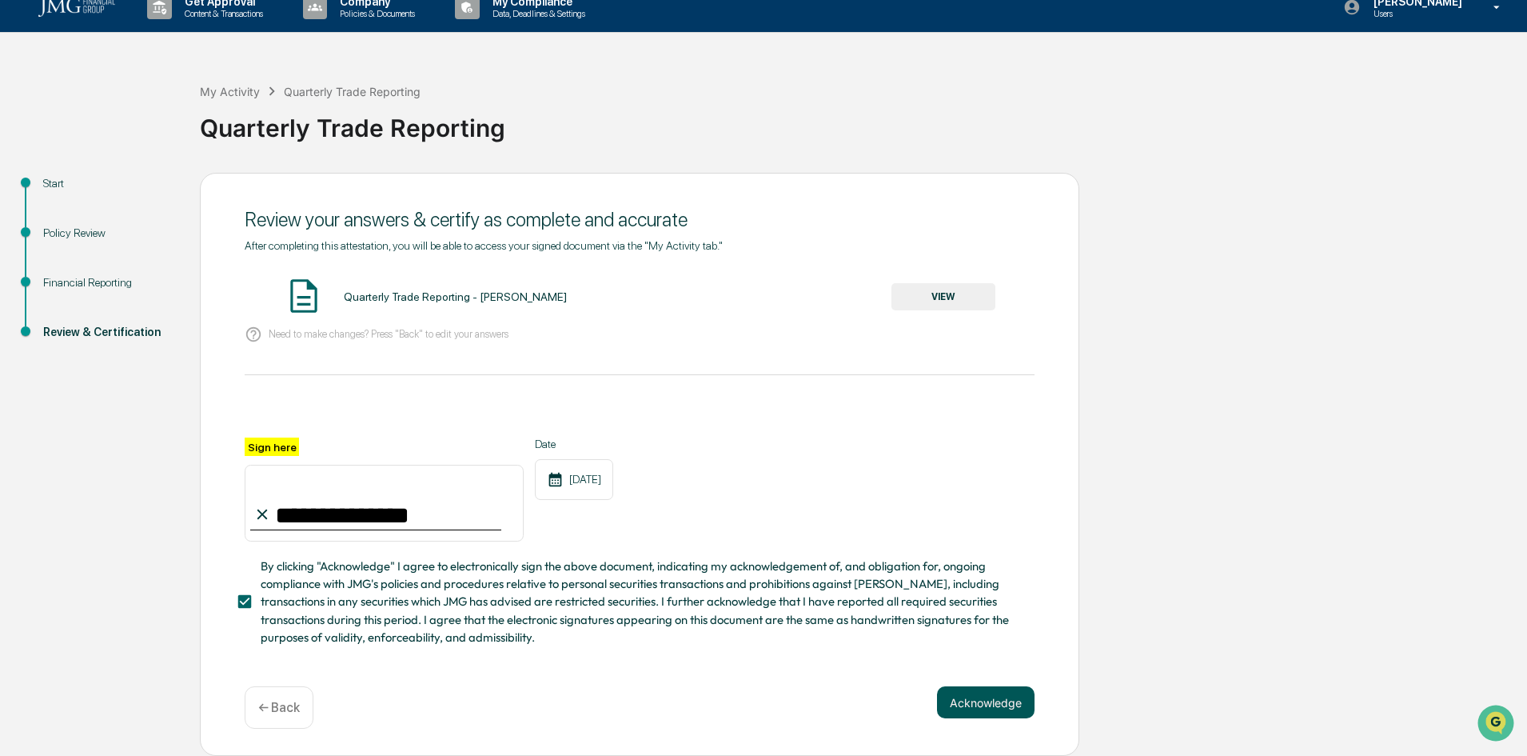
click at [957, 702] on button "Acknowledge" at bounding box center [986, 702] width 98 height 32
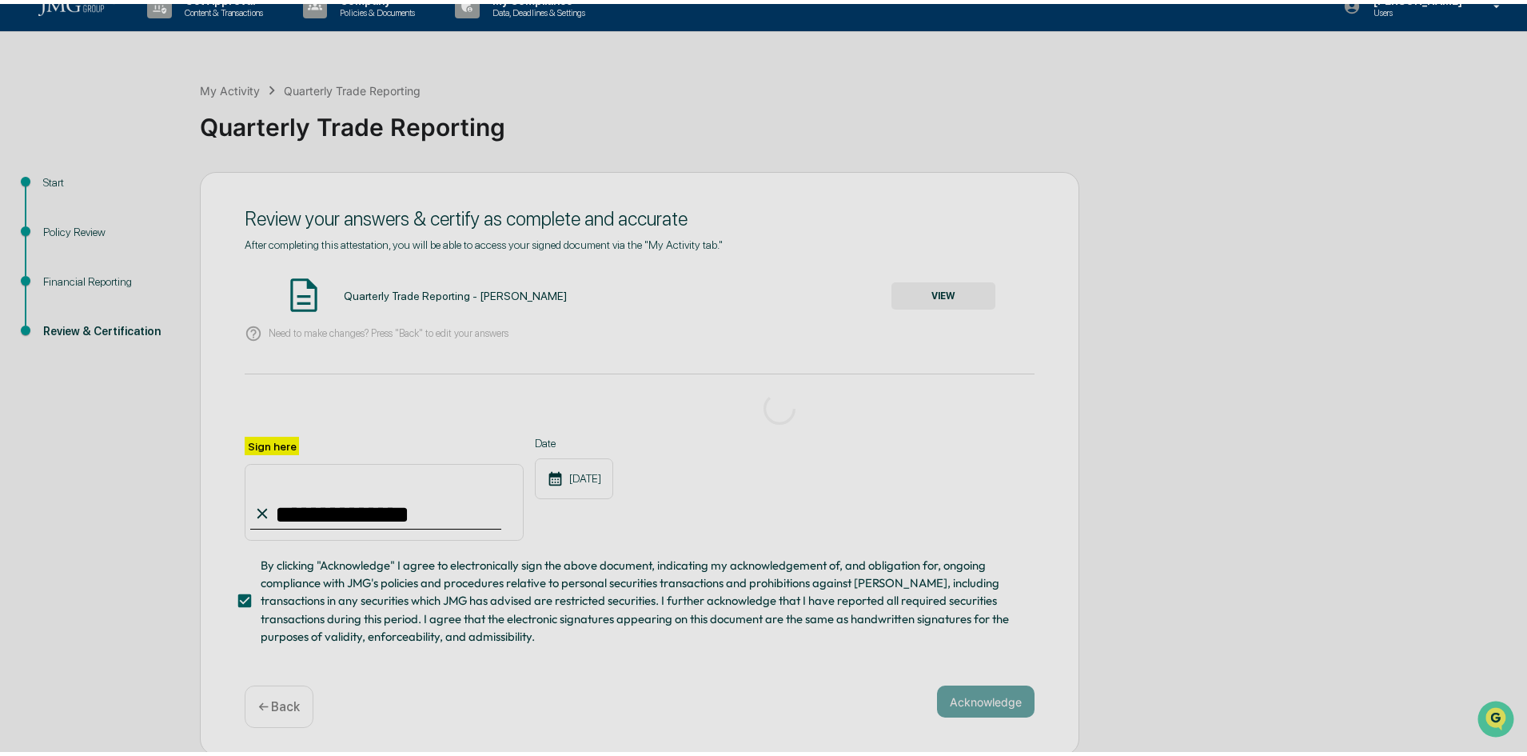
scroll to position [0, 0]
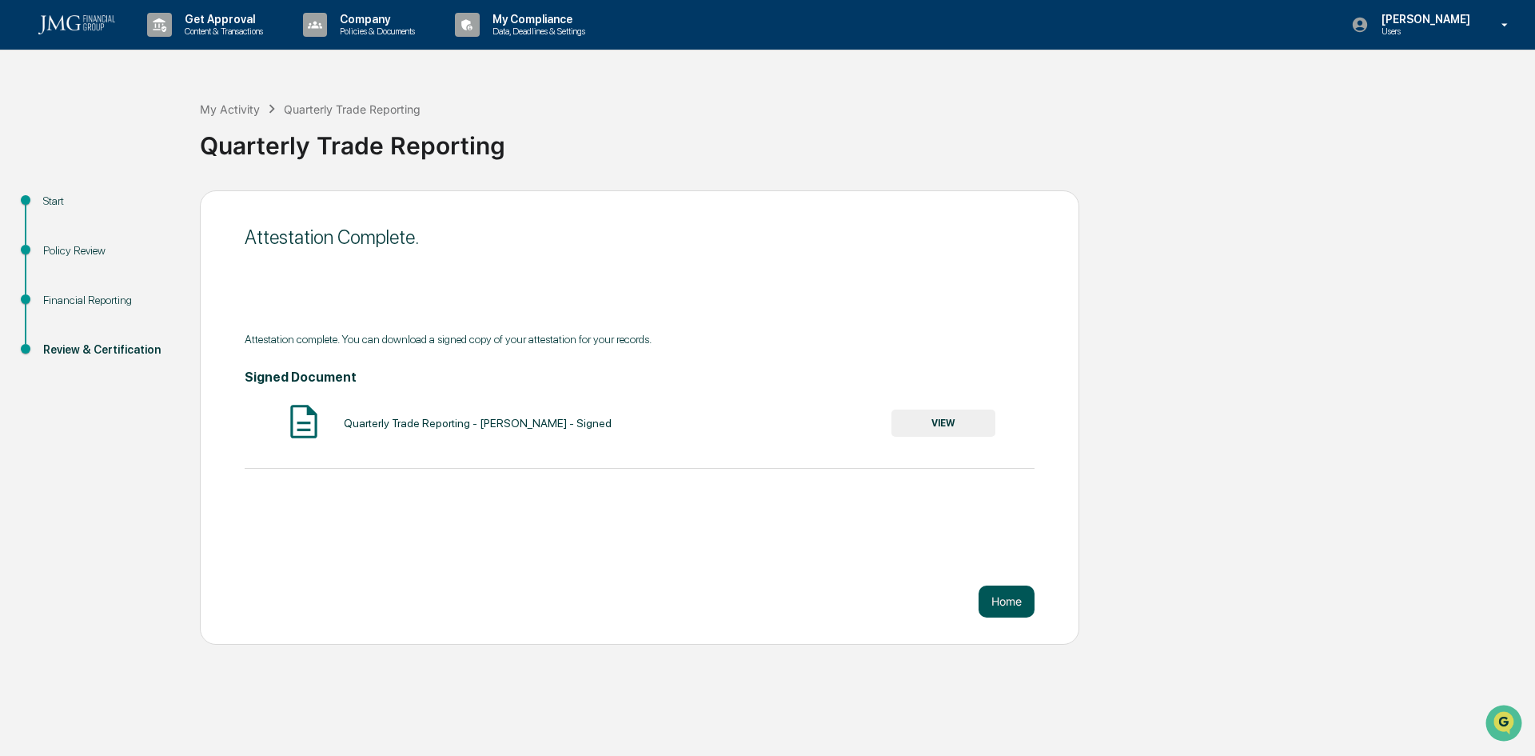
click at [1006, 603] on button "Home" at bounding box center [1007, 601] width 56 height 32
